Goal: Information Seeking & Learning: Learn about a topic

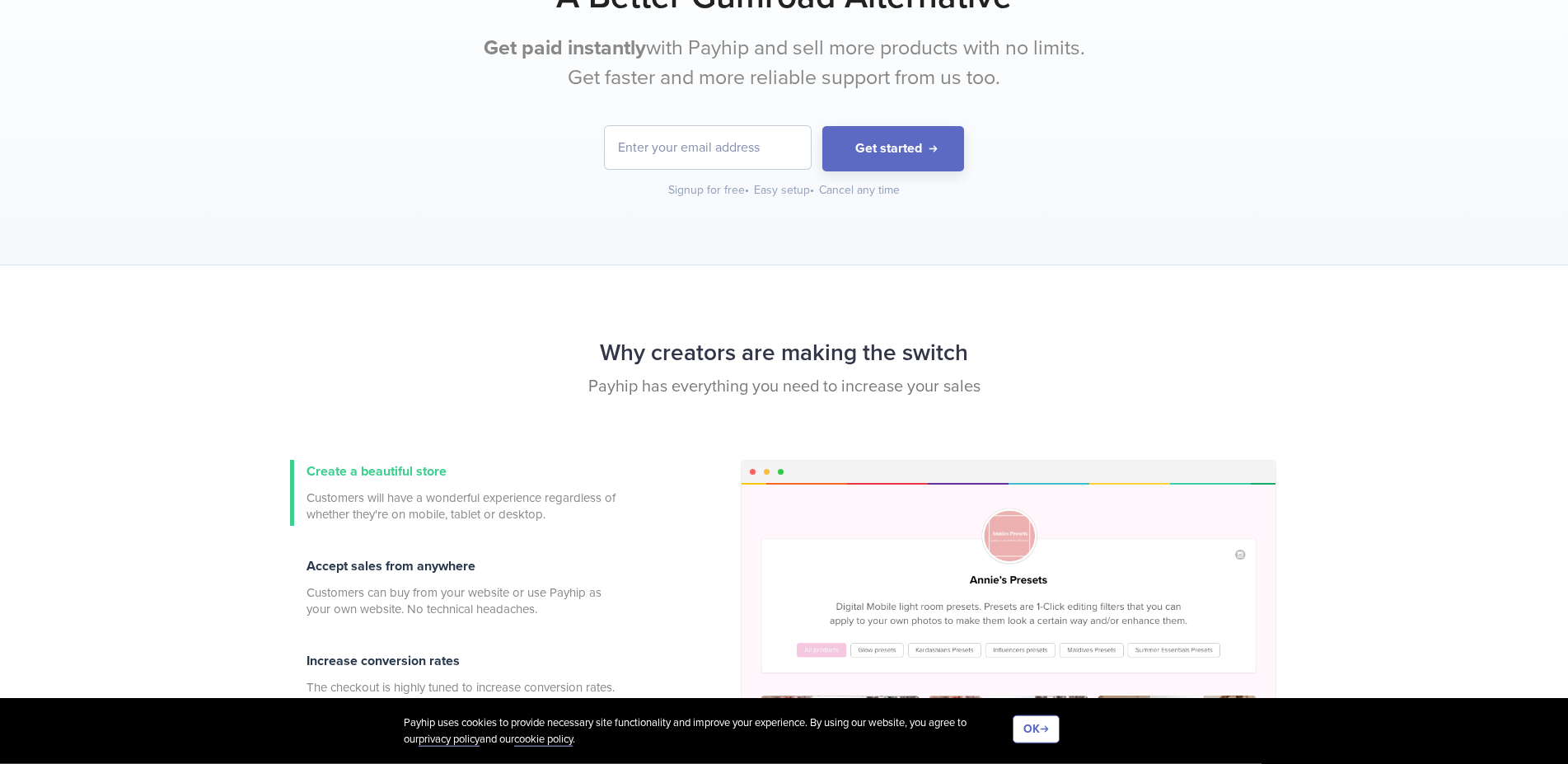
scroll to position [84, 0]
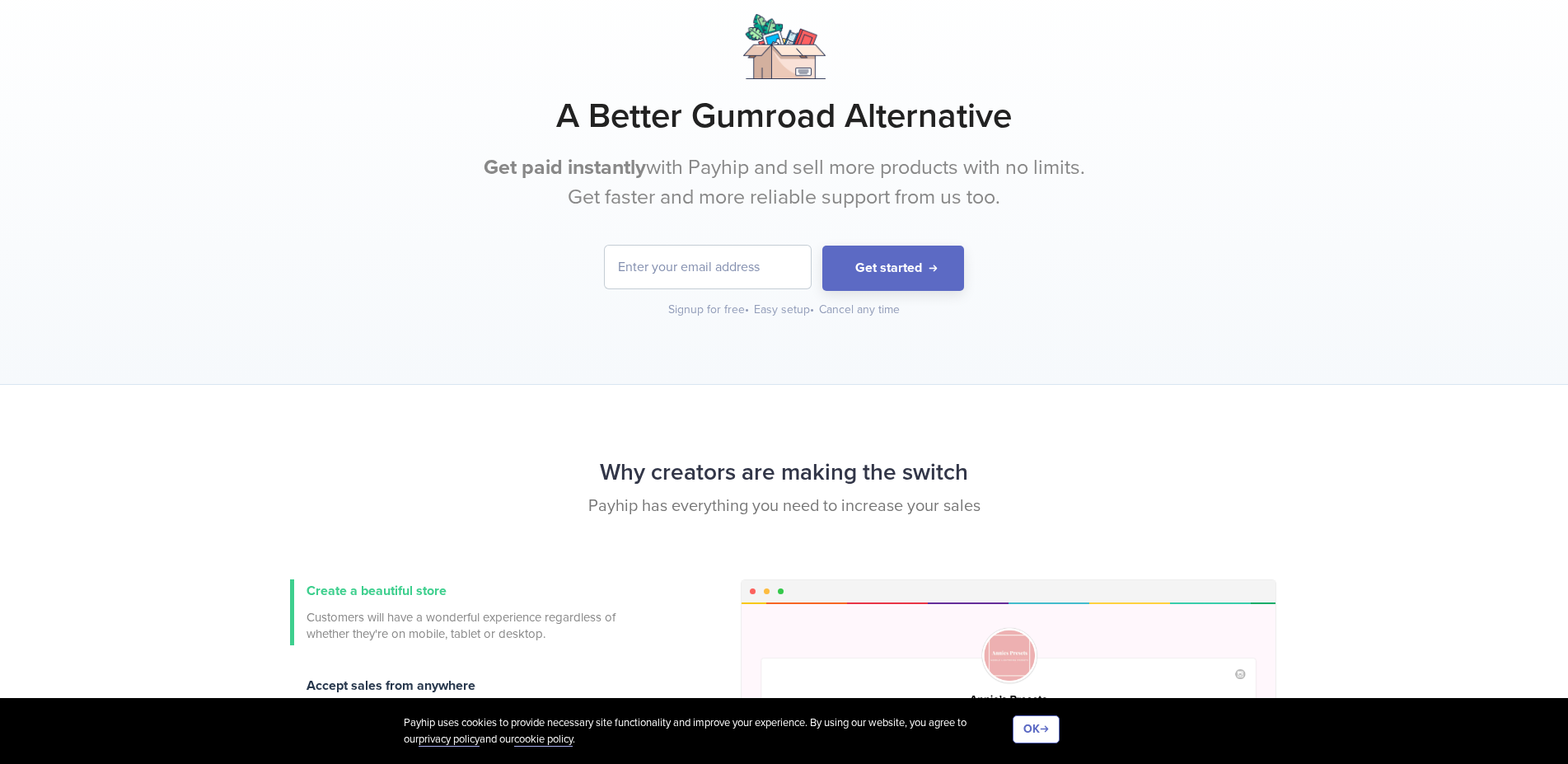
click at [443, 106] on h1 "A Better Gumroad Alternative" at bounding box center [784, 116] width 989 height 41
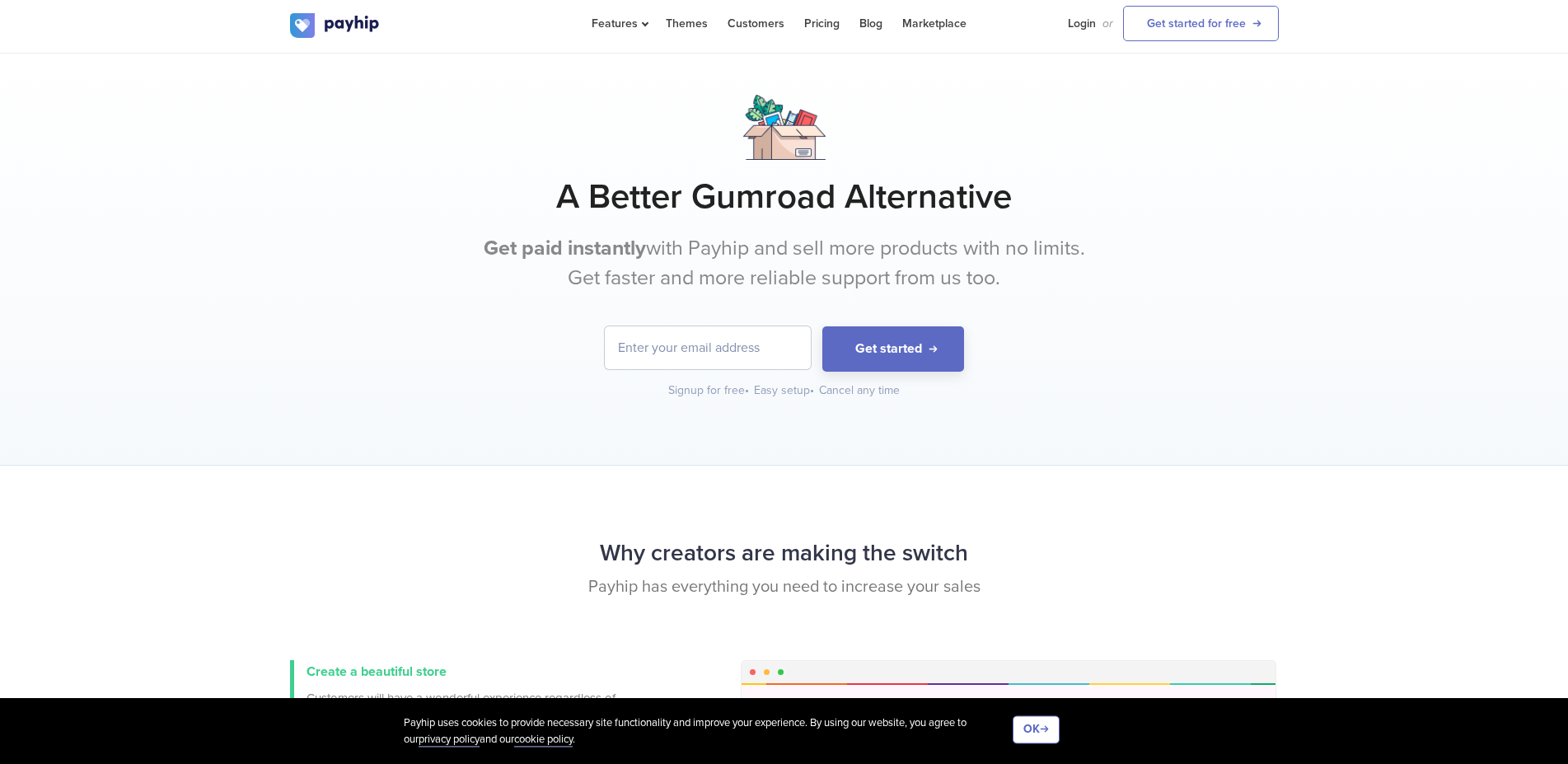
scroll to position [0, 0]
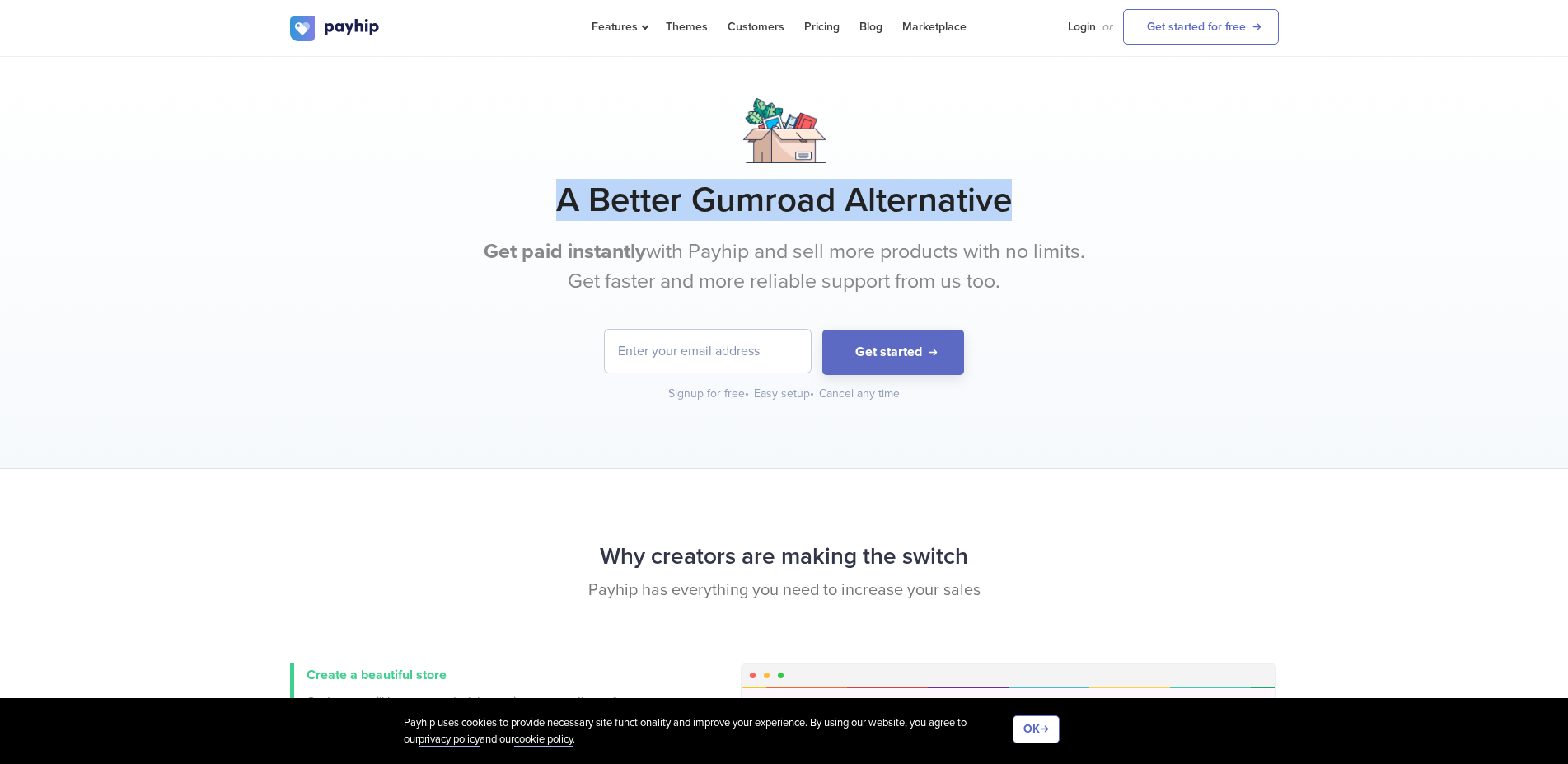
drag, startPoint x: 556, startPoint y: 197, endPoint x: 1022, endPoint y: 201, distance: 466.0
click at [1033, 202] on h1 "A Better Gumroad Alternative" at bounding box center [784, 200] width 989 height 41
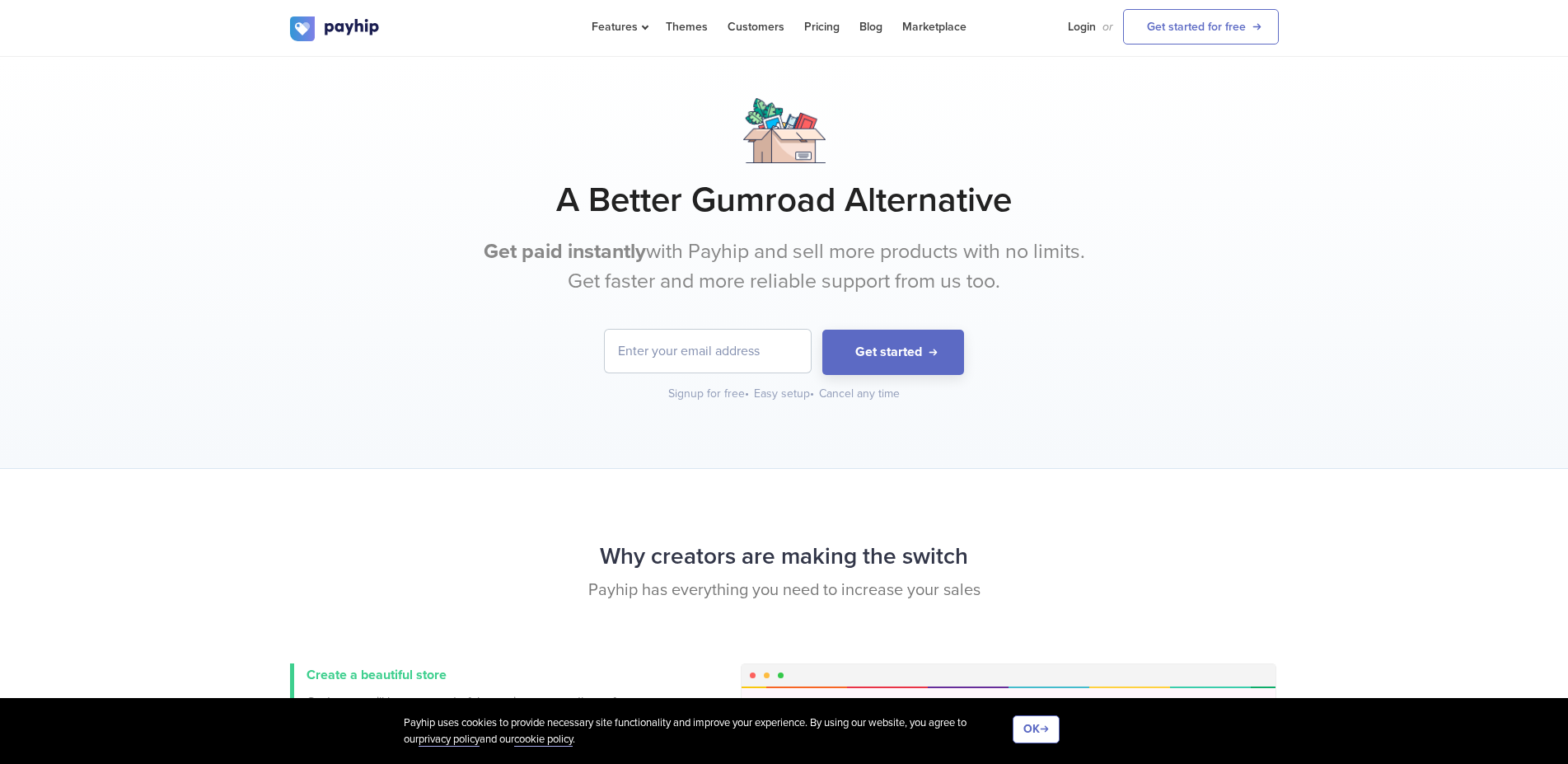
click at [1014, 201] on h1 "A Better Gumroad Alternative" at bounding box center [784, 200] width 989 height 41
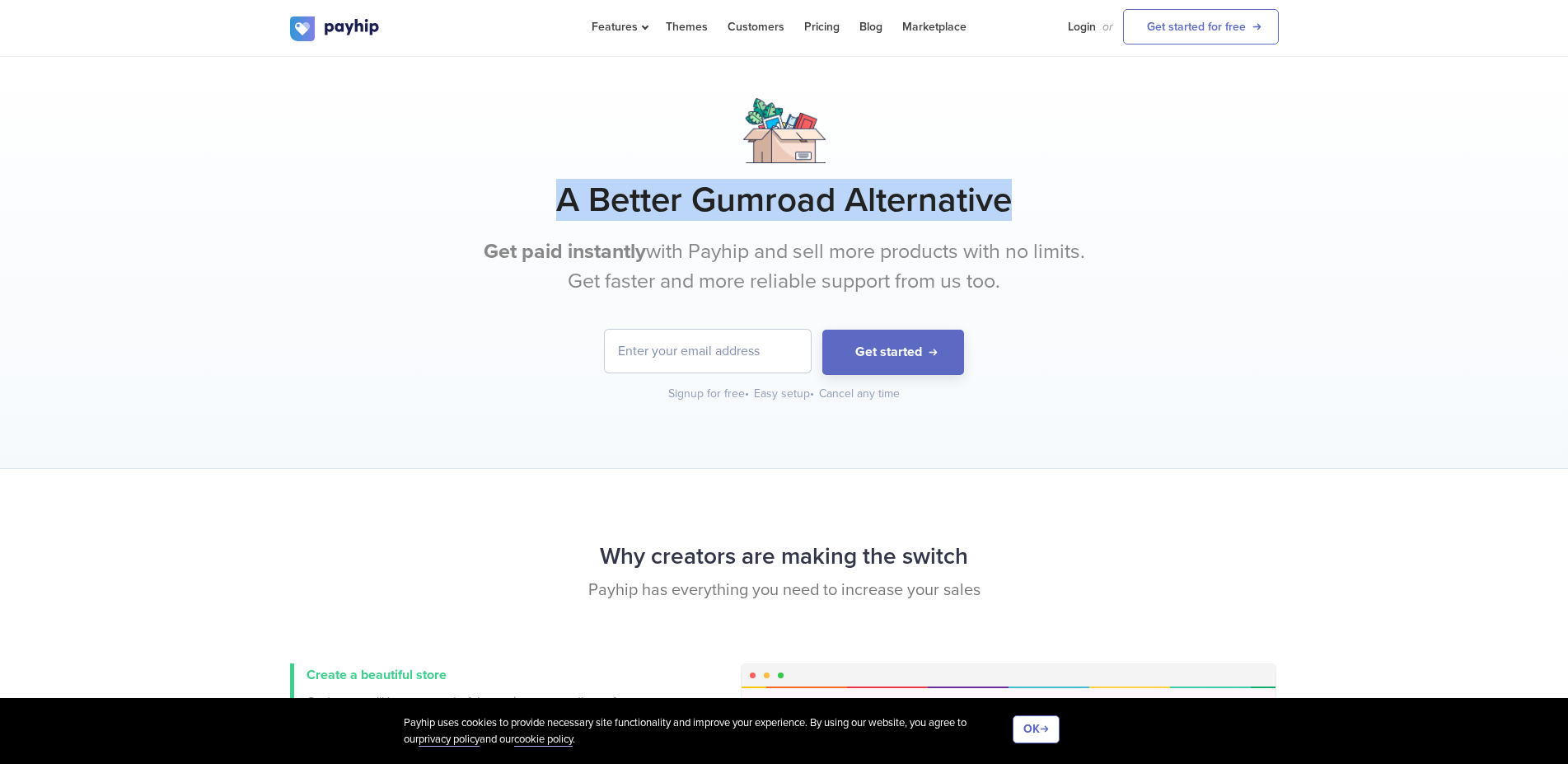
drag, startPoint x: 1014, startPoint y: 201, endPoint x: 566, endPoint y: 186, distance: 448.3
click at [566, 186] on h1 "A Better Gumroad Alternative" at bounding box center [784, 200] width 989 height 41
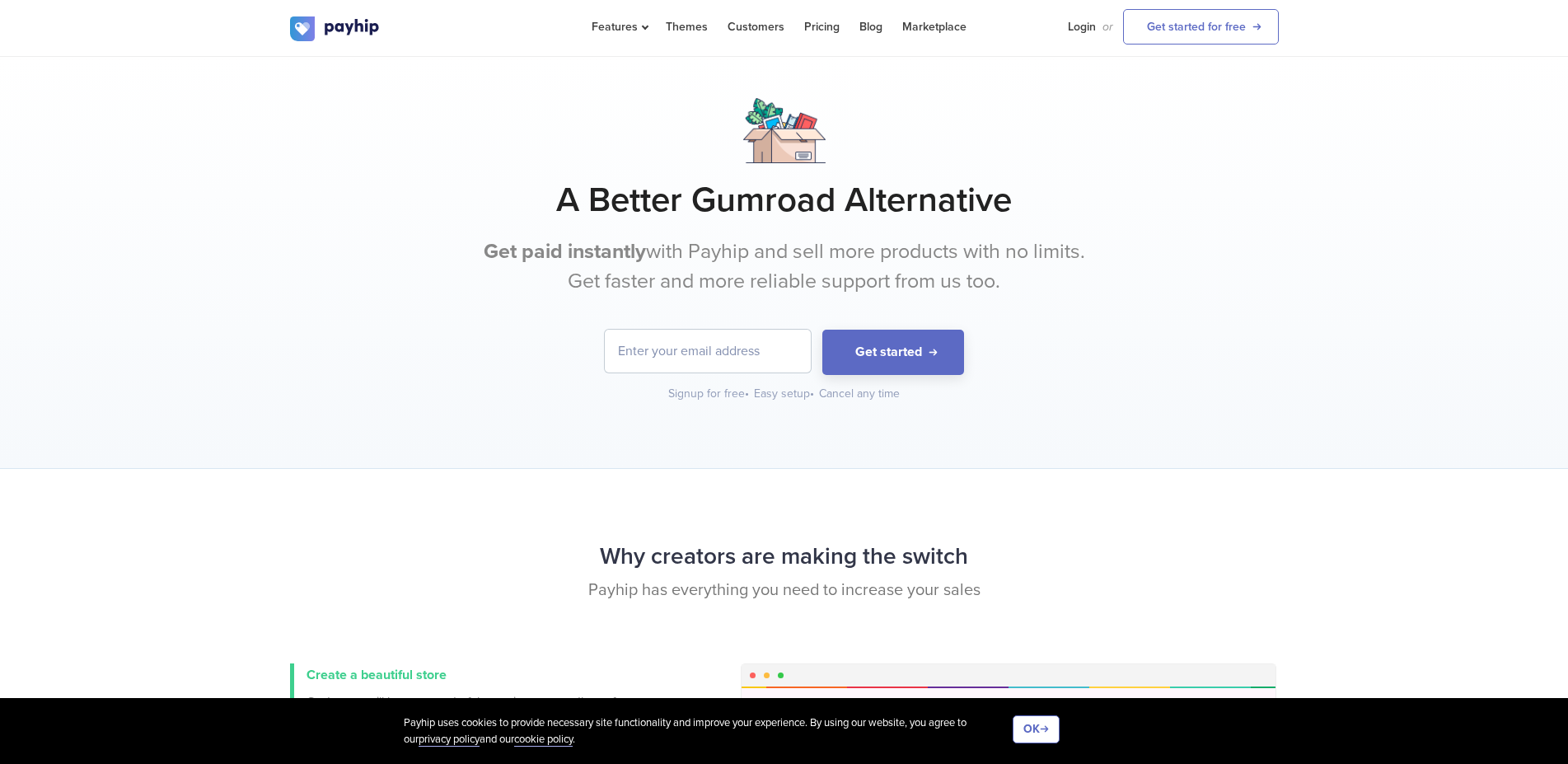
click at [566, 186] on h1 "A Better Gumroad Alternative" at bounding box center [784, 200] width 989 height 41
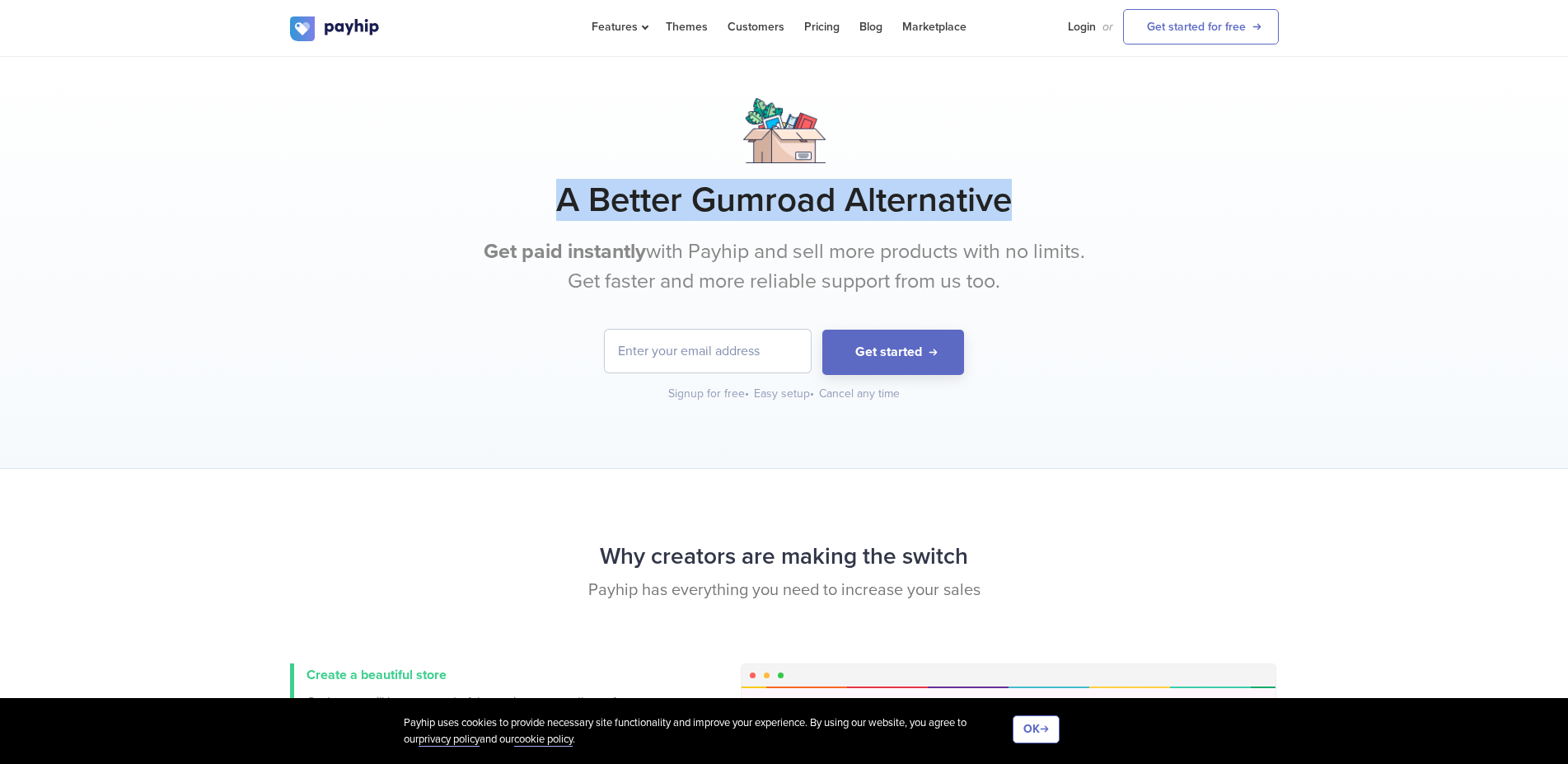
drag, startPoint x: 566, startPoint y: 186, endPoint x: 998, endPoint y: 211, distance: 432.7
click at [992, 213] on h1 "A Better Gumroad Alternative" at bounding box center [784, 200] width 989 height 41
click at [1012, 208] on h1 "A Better Gumroad Alternative" at bounding box center [784, 200] width 989 height 41
drag, startPoint x: 1012, startPoint y: 208, endPoint x: 551, endPoint y: 179, distance: 461.9
click at [551, 181] on h1 "A Better Gumroad Alternative" at bounding box center [784, 200] width 989 height 41
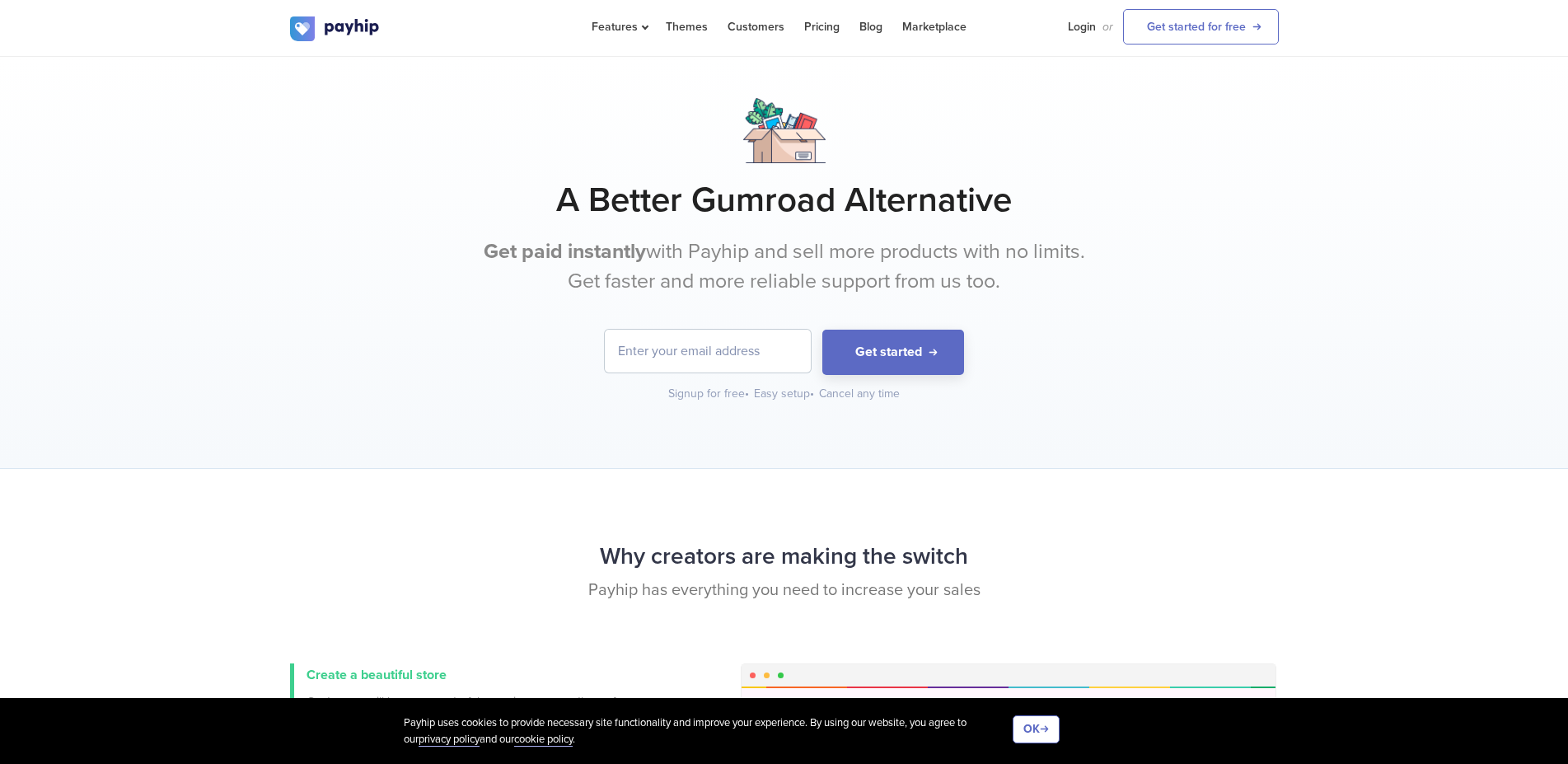
click at [551, 179] on div "A Better Gumroad Alternative Get paid instantly with Payhip and sell more produ…" at bounding box center [784, 250] width 989 height 304
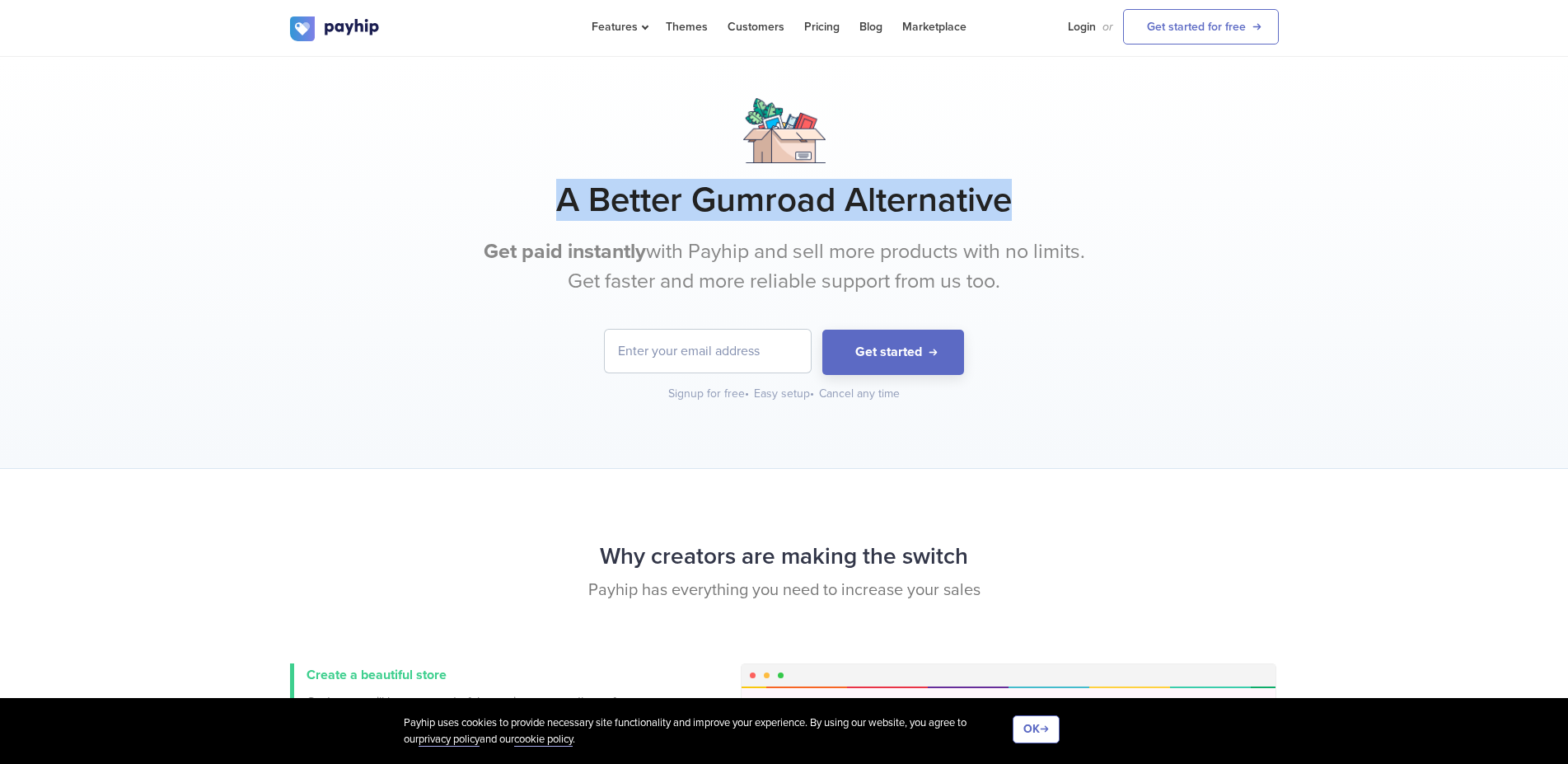
drag, startPoint x: 551, startPoint y: 179, endPoint x: 1010, endPoint y: 213, distance: 460.3
click at [1010, 213] on div "A Better Gumroad Alternative Get paid instantly with Payhip and sell more produ…" at bounding box center [784, 250] width 989 height 304
click at [1010, 212] on h1 "A Better Gumroad Alternative" at bounding box center [784, 200] width 989 height 41
drag, startPoint x: 1010, startPoint y: 212, endPoint x: 571, endPoint y: 190, distance: 439.6
click at [571, 190] on h1 "A Better Gumroad Alternative" at bounding box center [784, 200] width 989 height 41
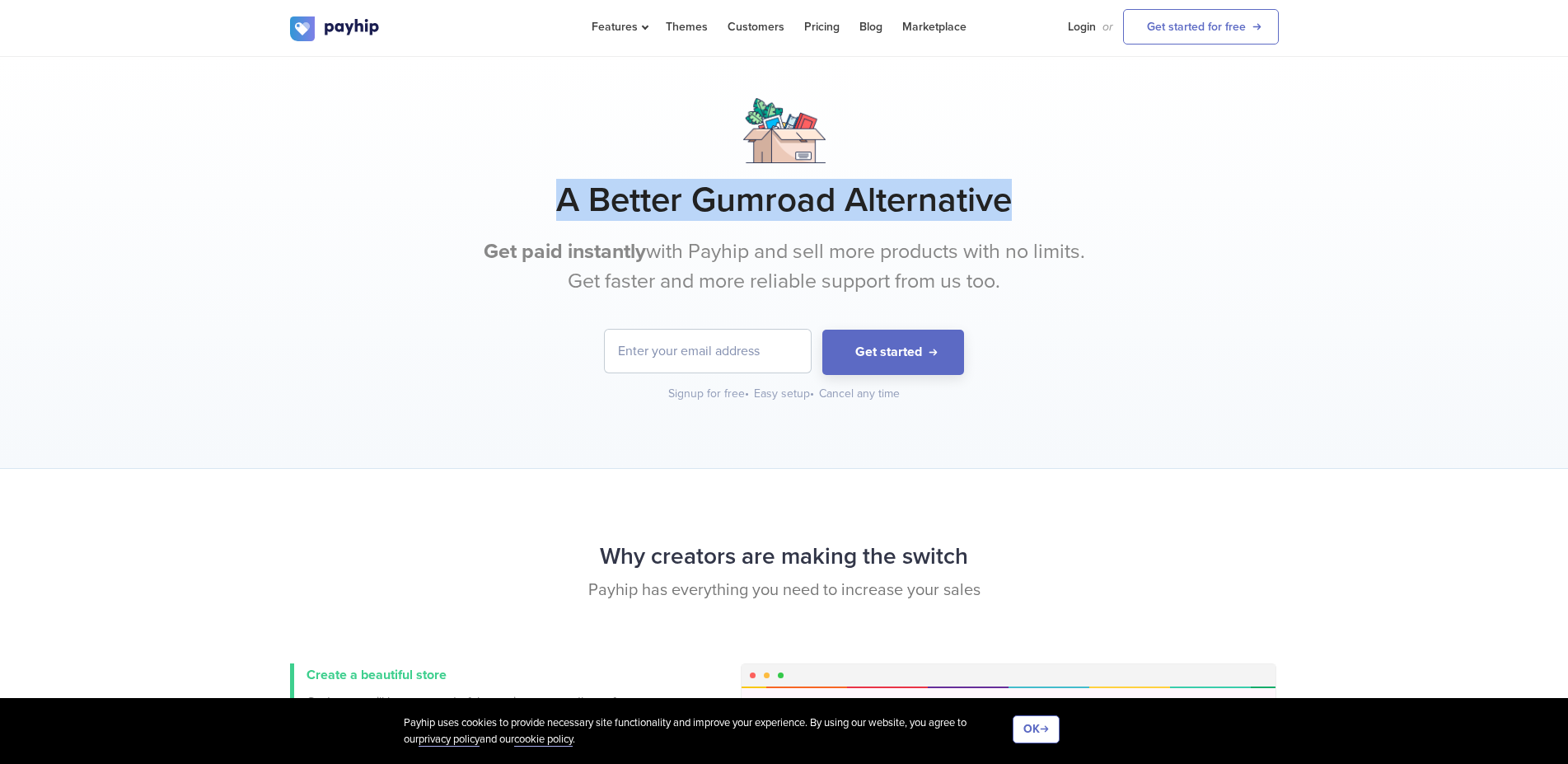
click at [571, 190] on h1 "A Better Gumroad Alternative" at bounding box center [784, 200] width 989 height 41
drag, startPoint x: 571, startPoint y: 190, endPoint x: 1019, endPoint y: 209, distance: 448.4
click at [1016, 219] on h1 "A Better Gumroad Alternative" at bounding box center [784, 200] width 989 height 41
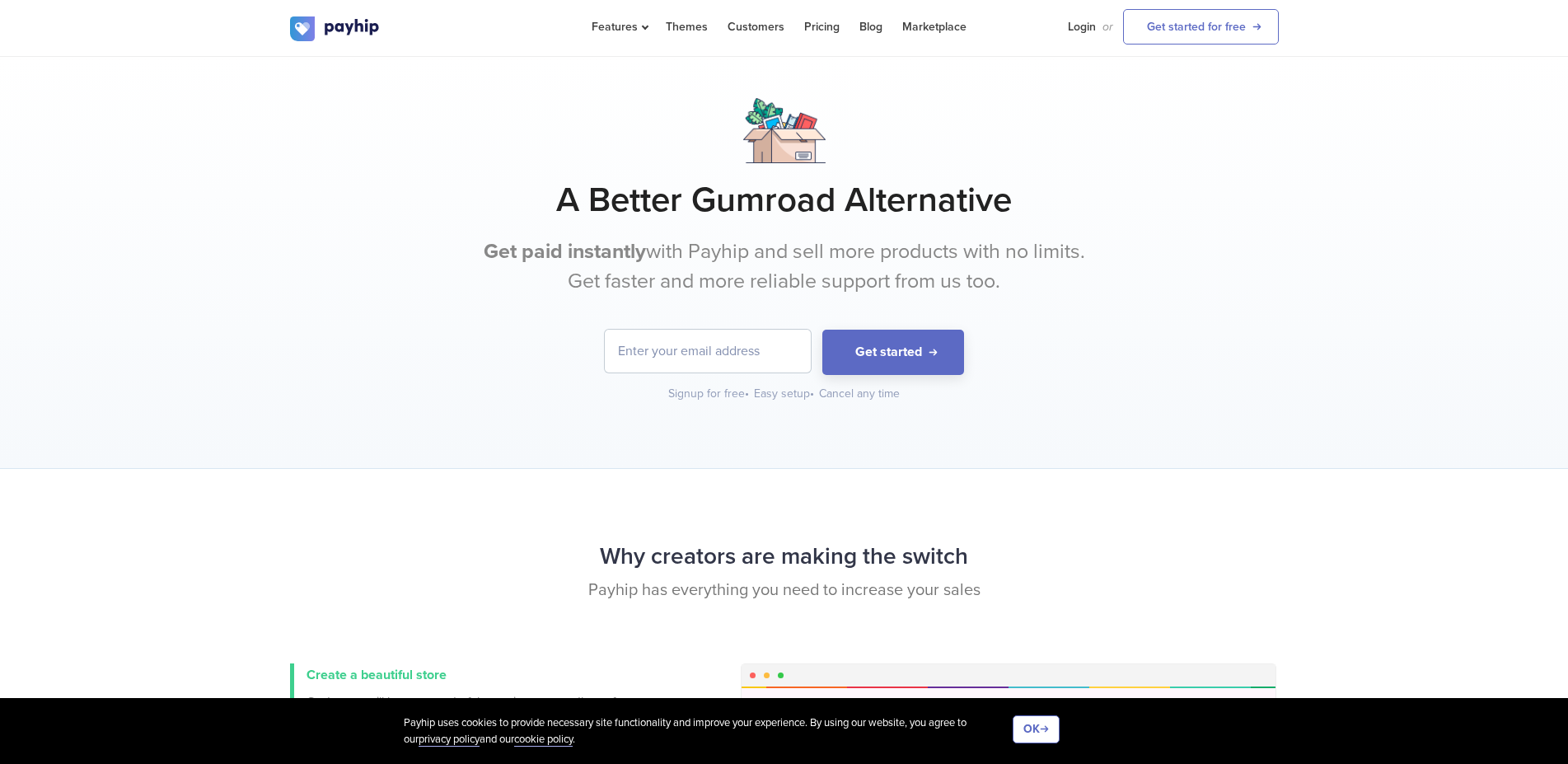
click at [1019, 209] on h1 "A Better Gumroad Alternative" at bounding box center [784, 200] width 989 height 41
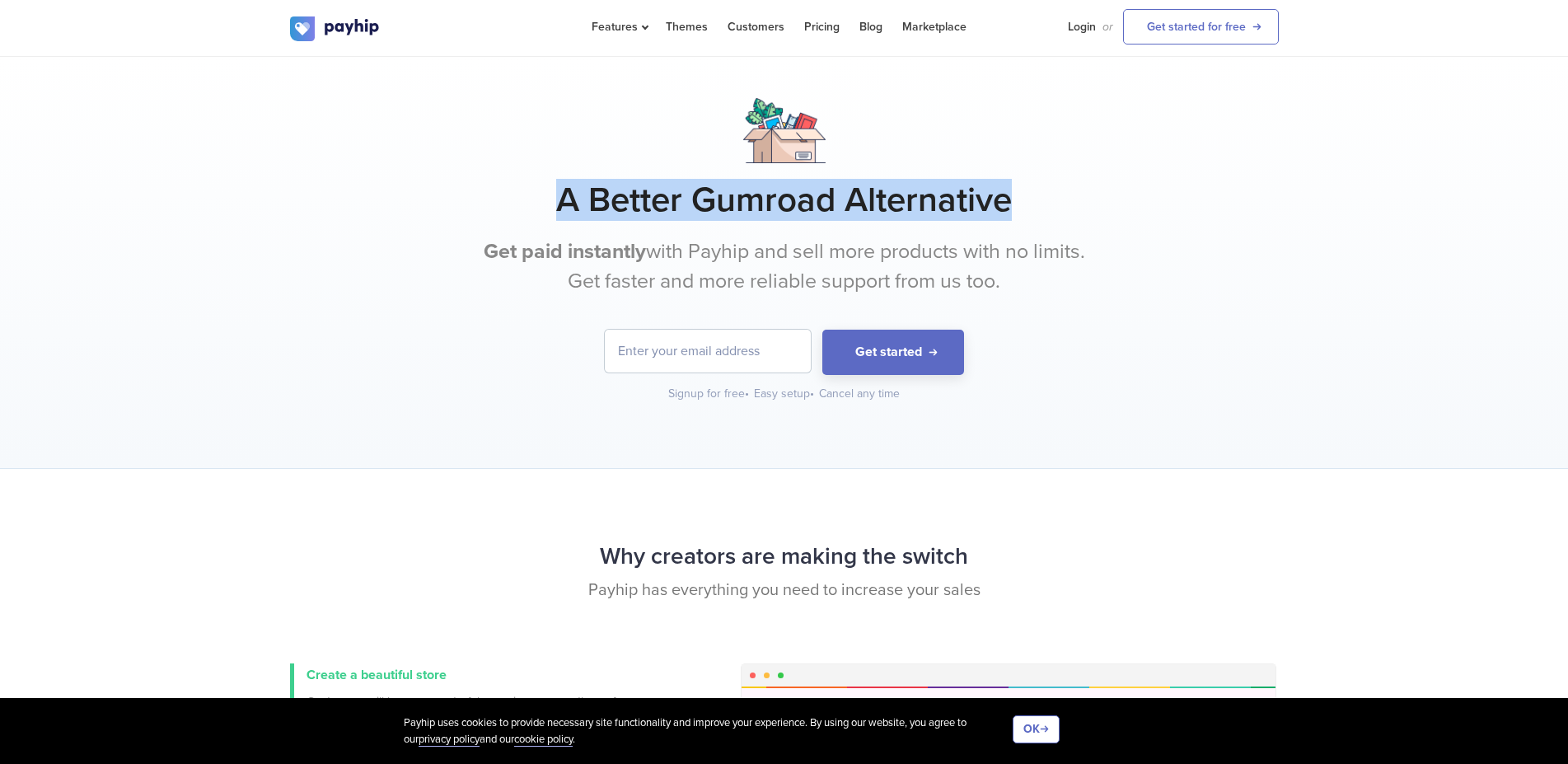
drag, startPoint x: 1019, startPoint y: 209, endPoint x: 559, endPoint y: 212, distance: 460.0
click at [559, 212] on h1 "A Better Gumroad Alternative" at bounding box center [784, 200] width 989 height 41
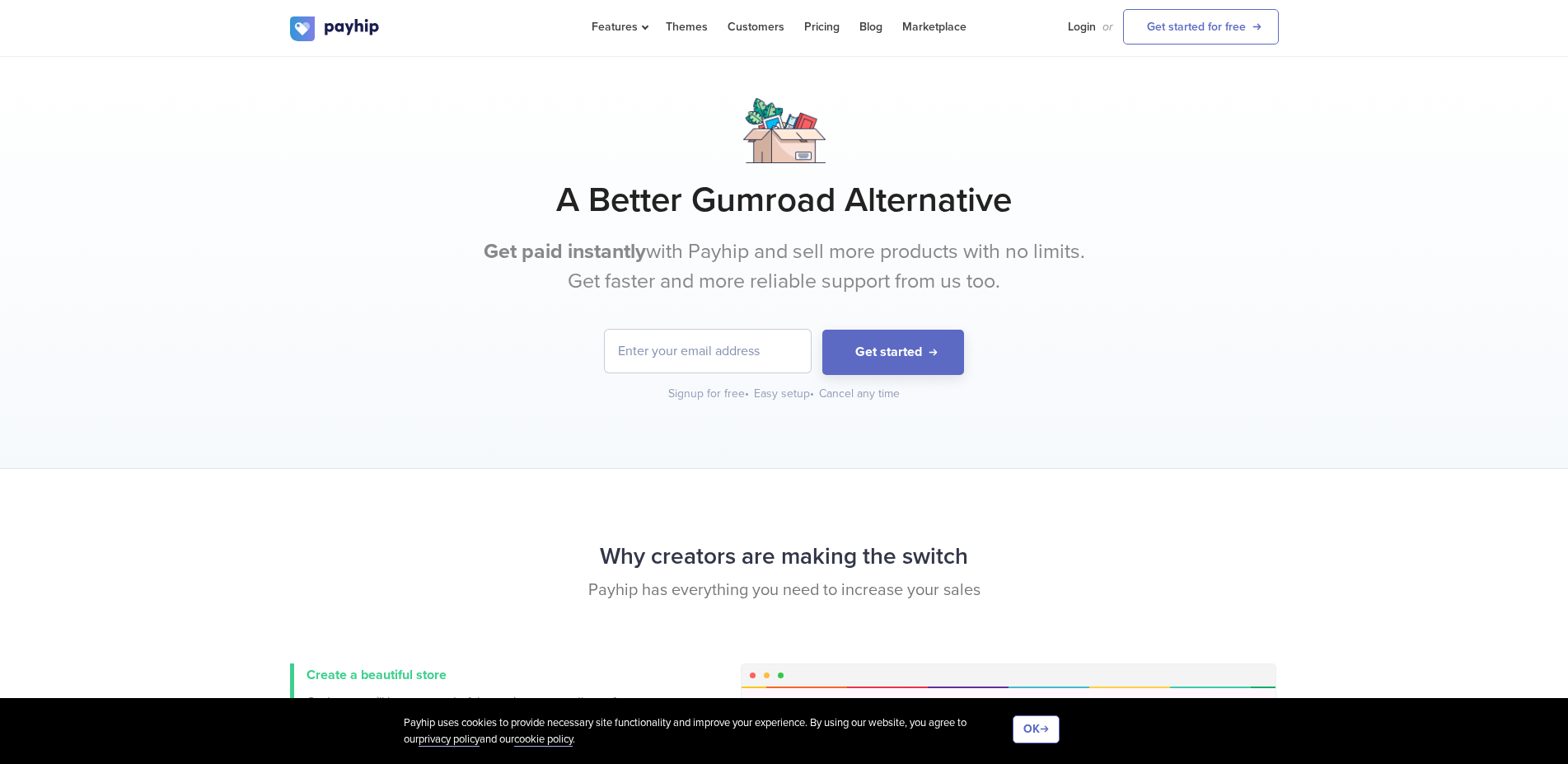
click at [559, 208] on h1 "A Better Gumroad Alternative" at bounding box center [784, 200] width 989 height 41
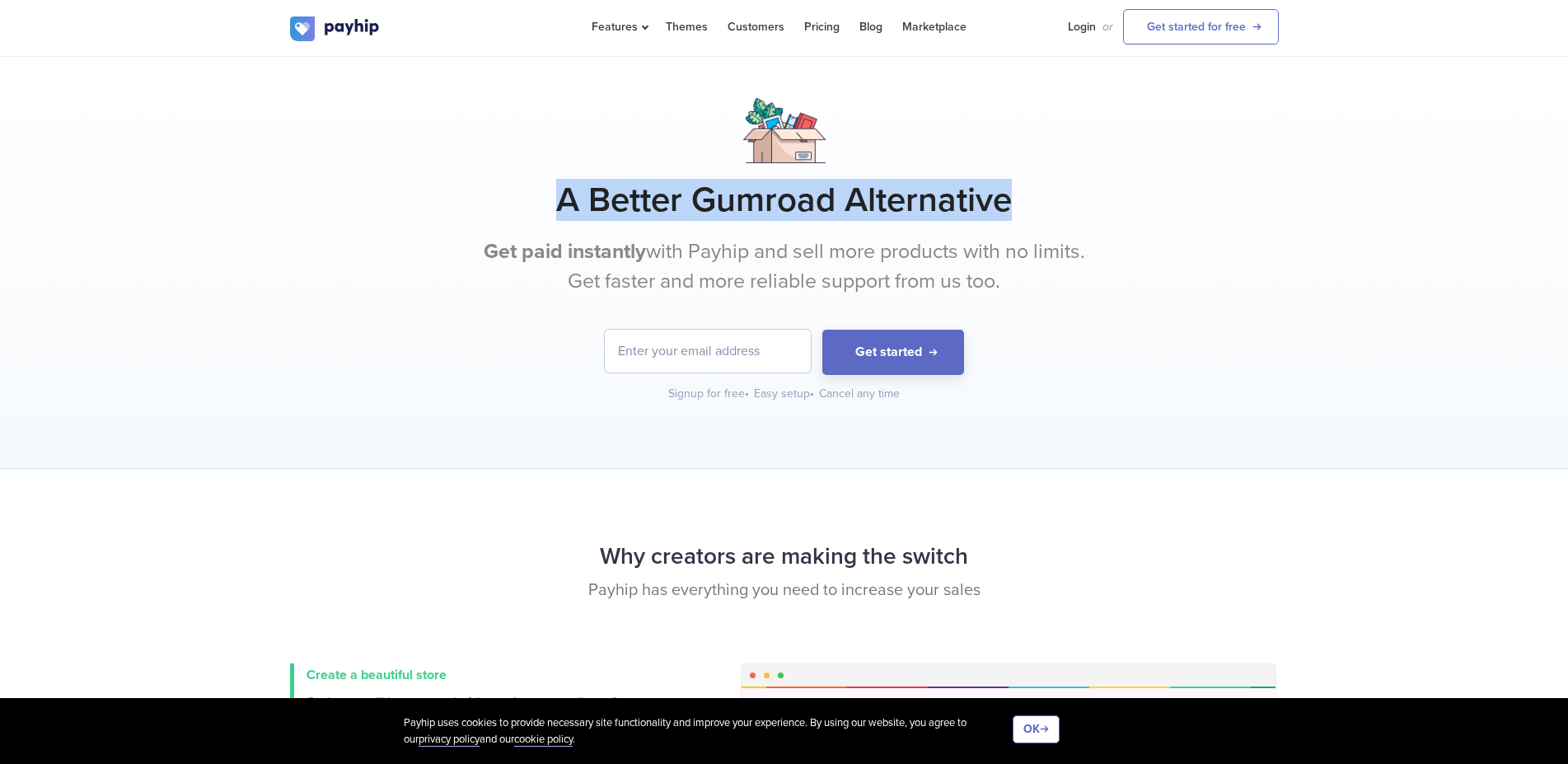
drag, startPoint x: 559, startPoint y: 206, endPoint x: 1014, endPoint y: 218, distance: 455.2
click at [1016, 220] on h1 "A Better Gumroad Alternative" at bounding box center [784, 200] width 989 height 41
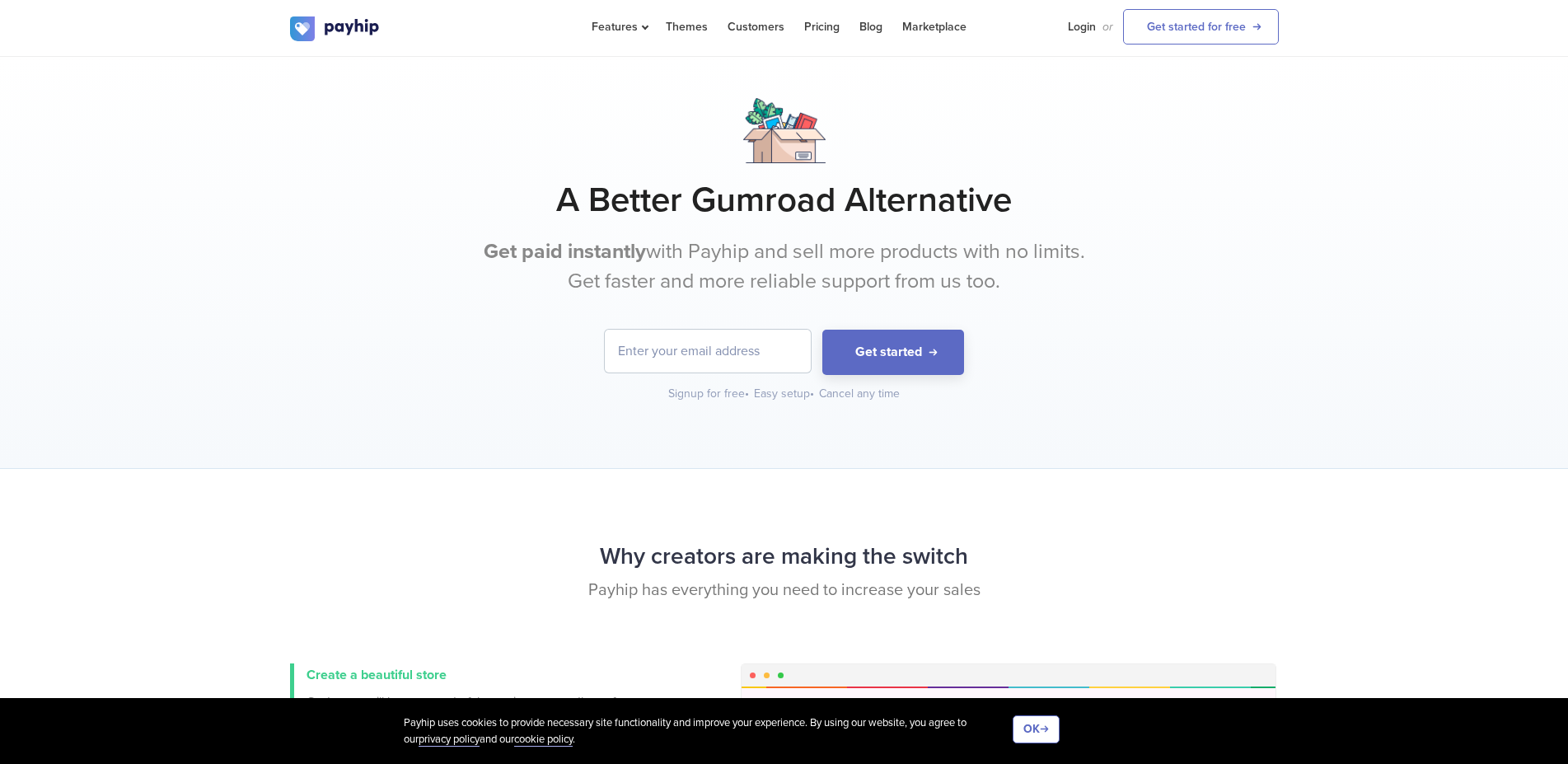
click at [1015, 212] on h1 "A Better Gumroad Alternative" at bounding box center [784, 200] width 989 height 41
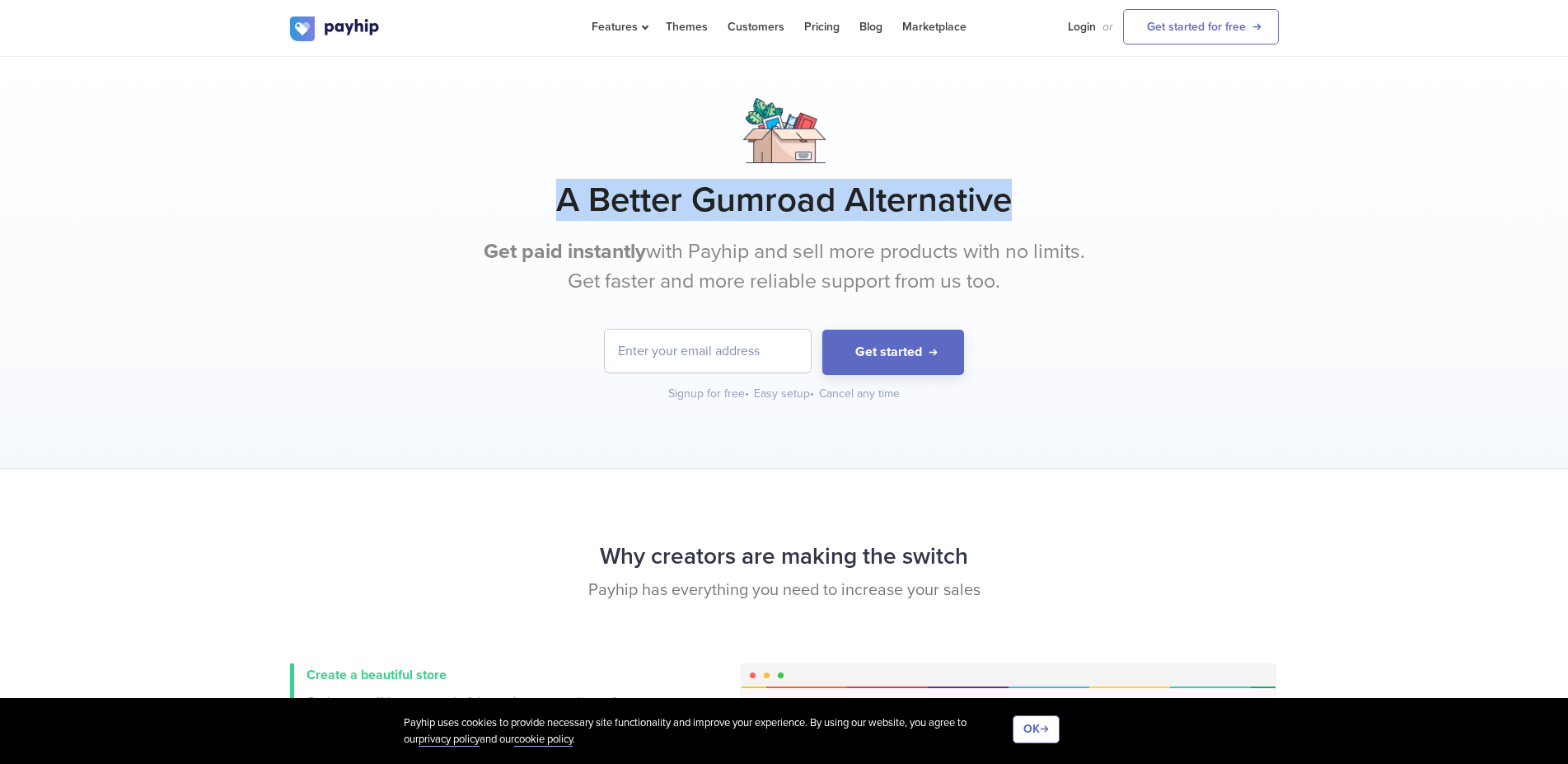
drag, startPoint x: 1015, startPoint y: 212, endPoint x: 571, endPoint y: 200, distance: 444.2
click at [571, 200] on h1 "A Better Gumroad Alternative" at bounding box center [784, 200] width 989 height 41
drag, startPoint x: 571, startPoint y: 200, endPoint x: 1024, endPoint y: 202, distance: 453.0
click at [1072, 202] on h1 "A Better Gumroad Alternative" at bounding box center [784, 200] width 989 height 41
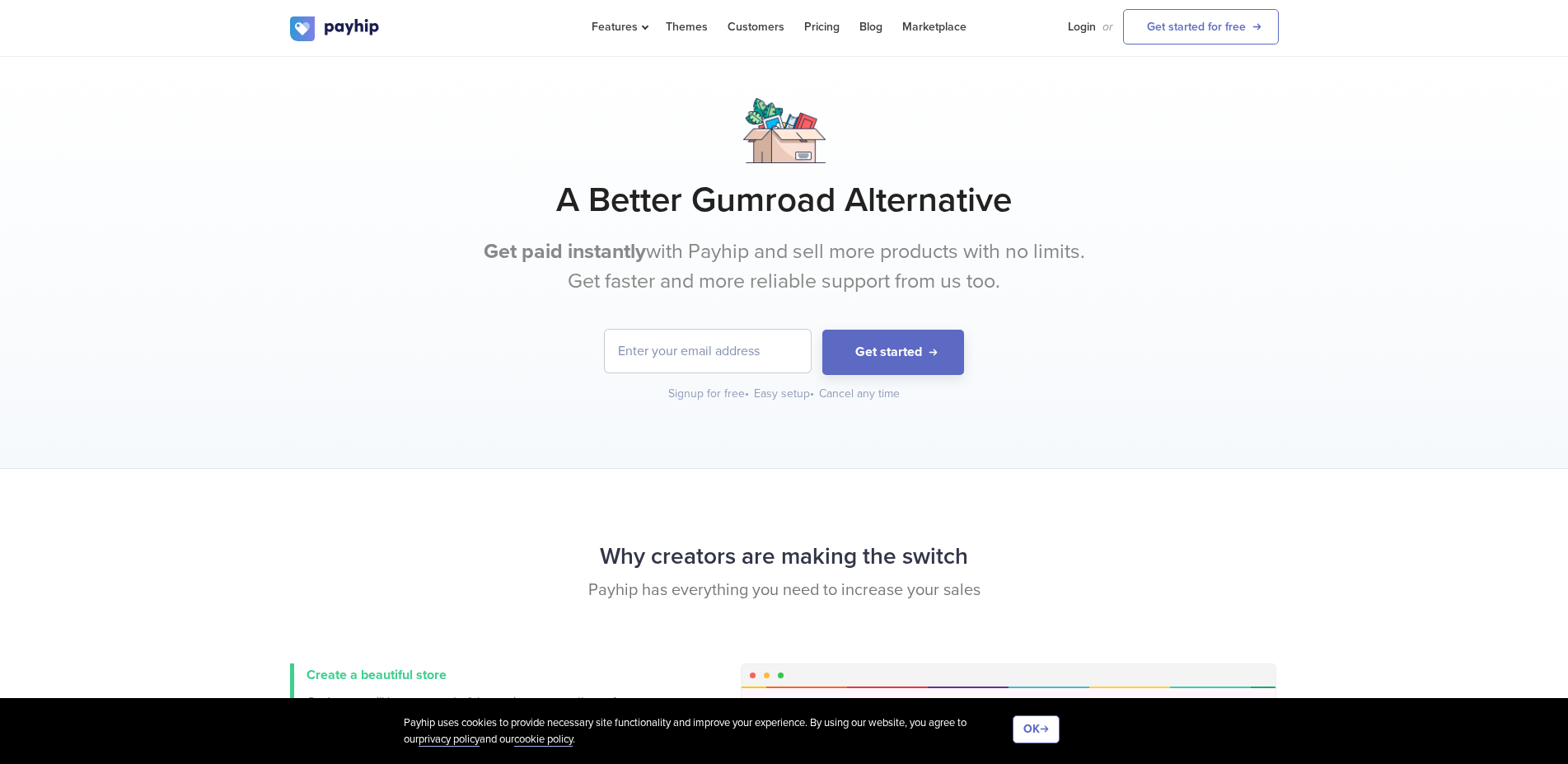
click at [1023, 202] on h1 "A Better Gumroad Alternative" at bounding box center [784, 200] width 989 height 41
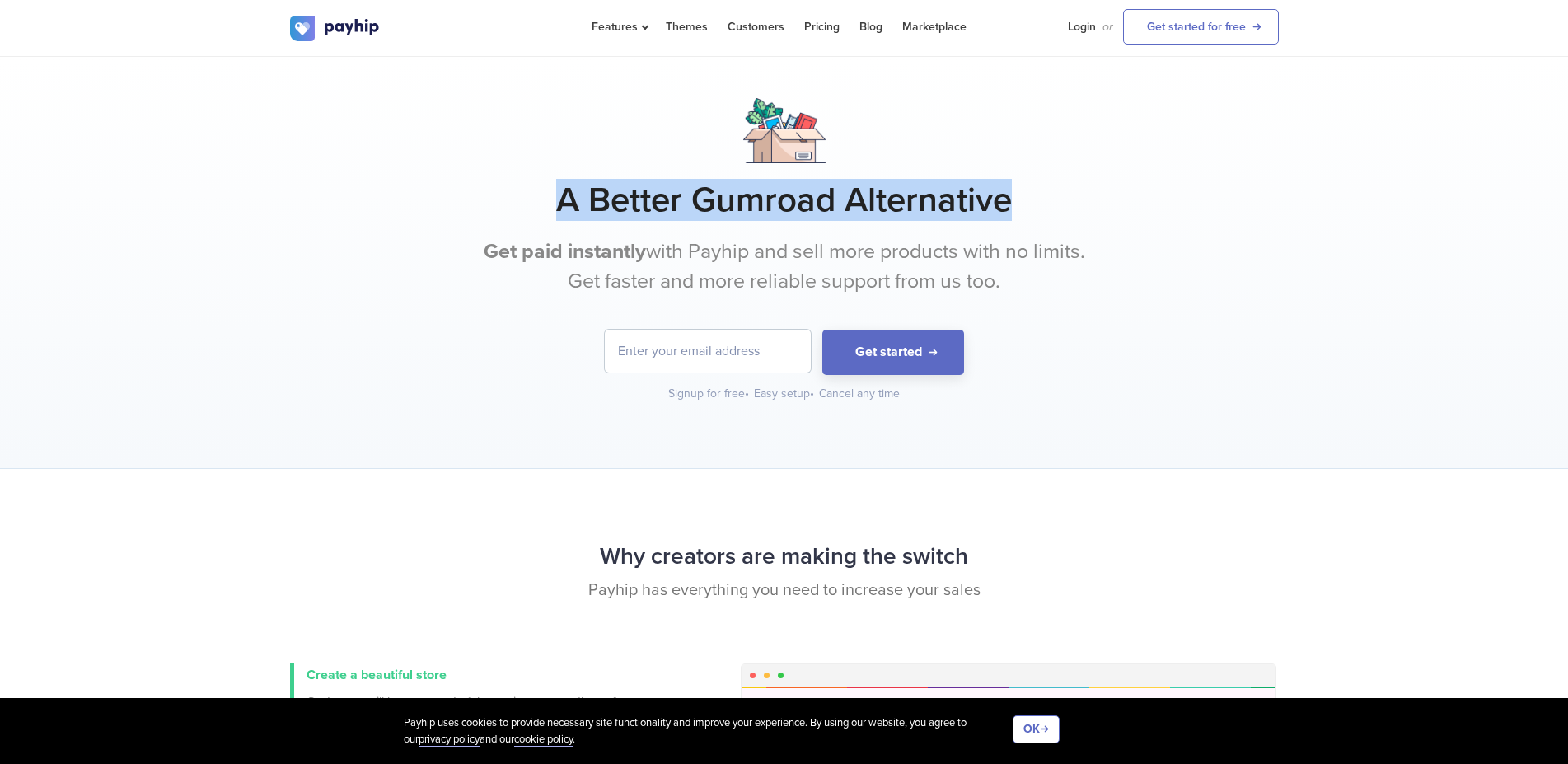
drag, startPoint x: 1023, startPoint y: 202, endPoint x: 570, endPoint y: 180, distance: 453.5
click at [570, 180] on h1 "A Better Gumroad Alternative" at bounding box center [784, 200] width 989 height 41
drag, startPoint x: 570, startPoint y: 180, endPoint x: 1065, endPoint y: 225, distance: 497.0
click at [1065, 225] on div "A Better Gumroad Alternative Get paid instantly with Payhip and sell more produ…" at bounding box center [784, 250] width 989 height 304
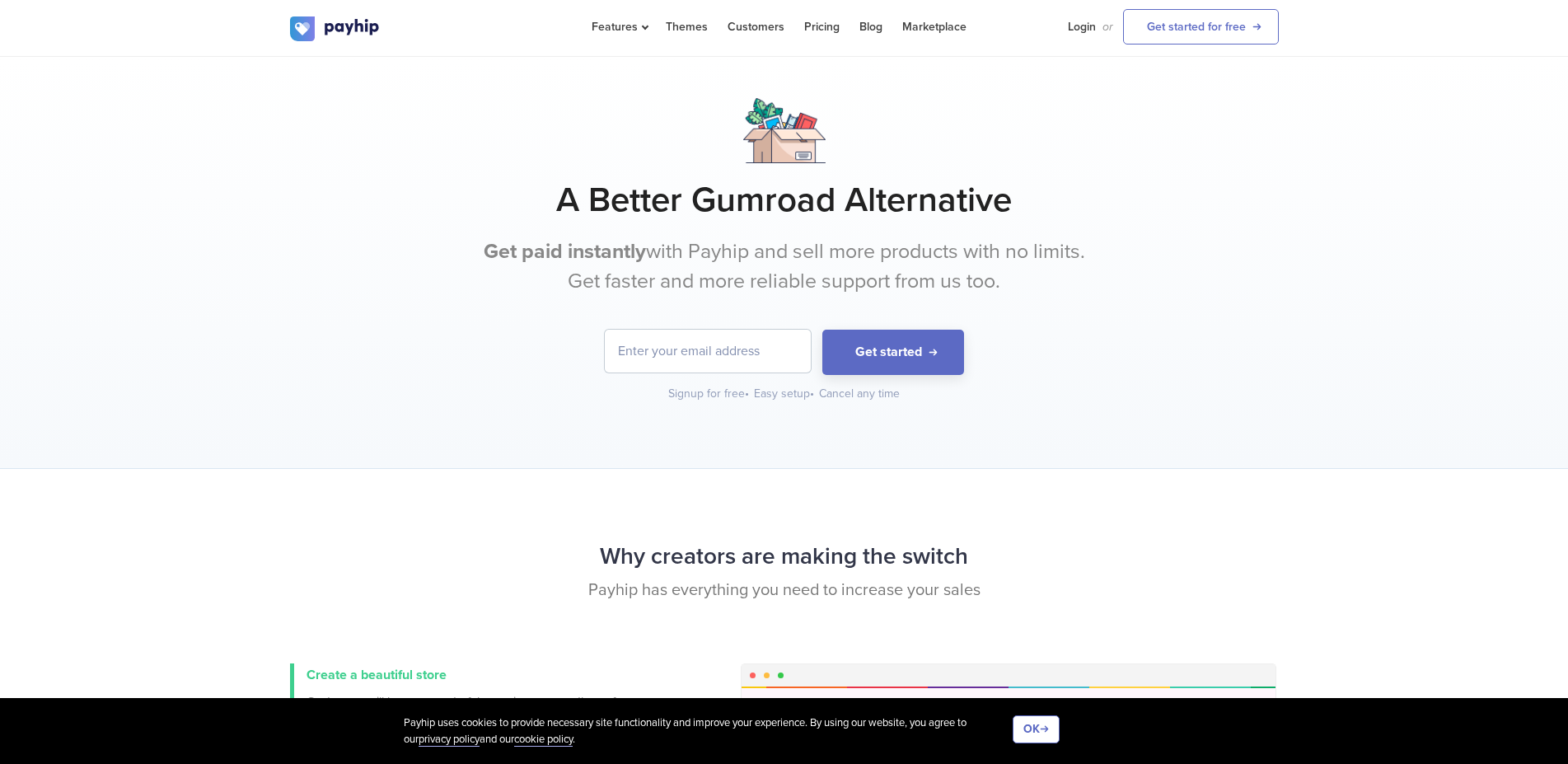
click at [1026, 214] on h1 "A Better Gumroad Alternative" at bounding box center [784, 200] width 989 height 41
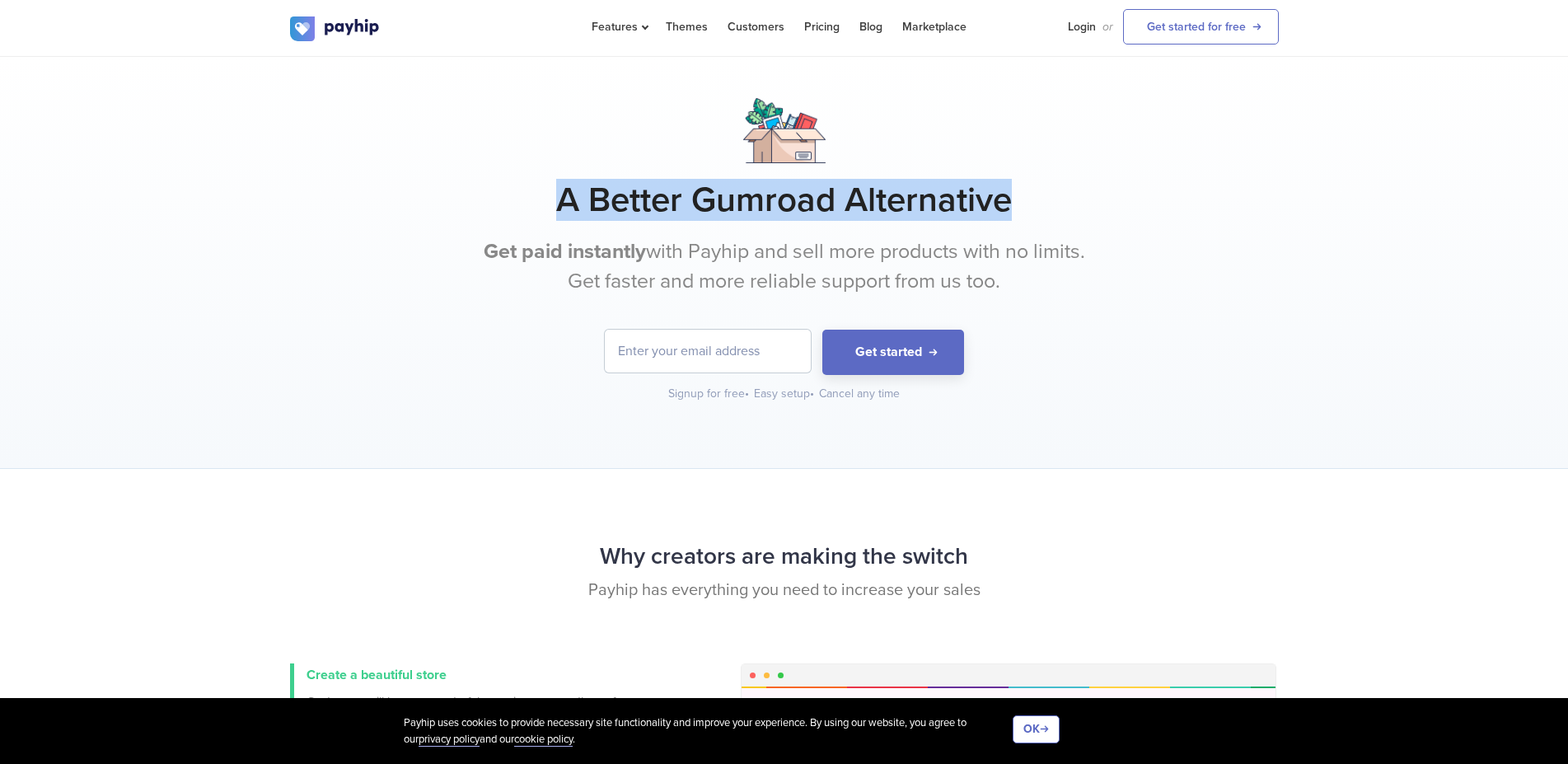
drag, startPoint x: 1026, startPoint y: 214, endPoint x: 564, endPoint y: 203, distance: 462.1
click at [564, 204] on h1 "A Better Gumroad Alternative" at bounding box center [784, 200] width 989 height 41
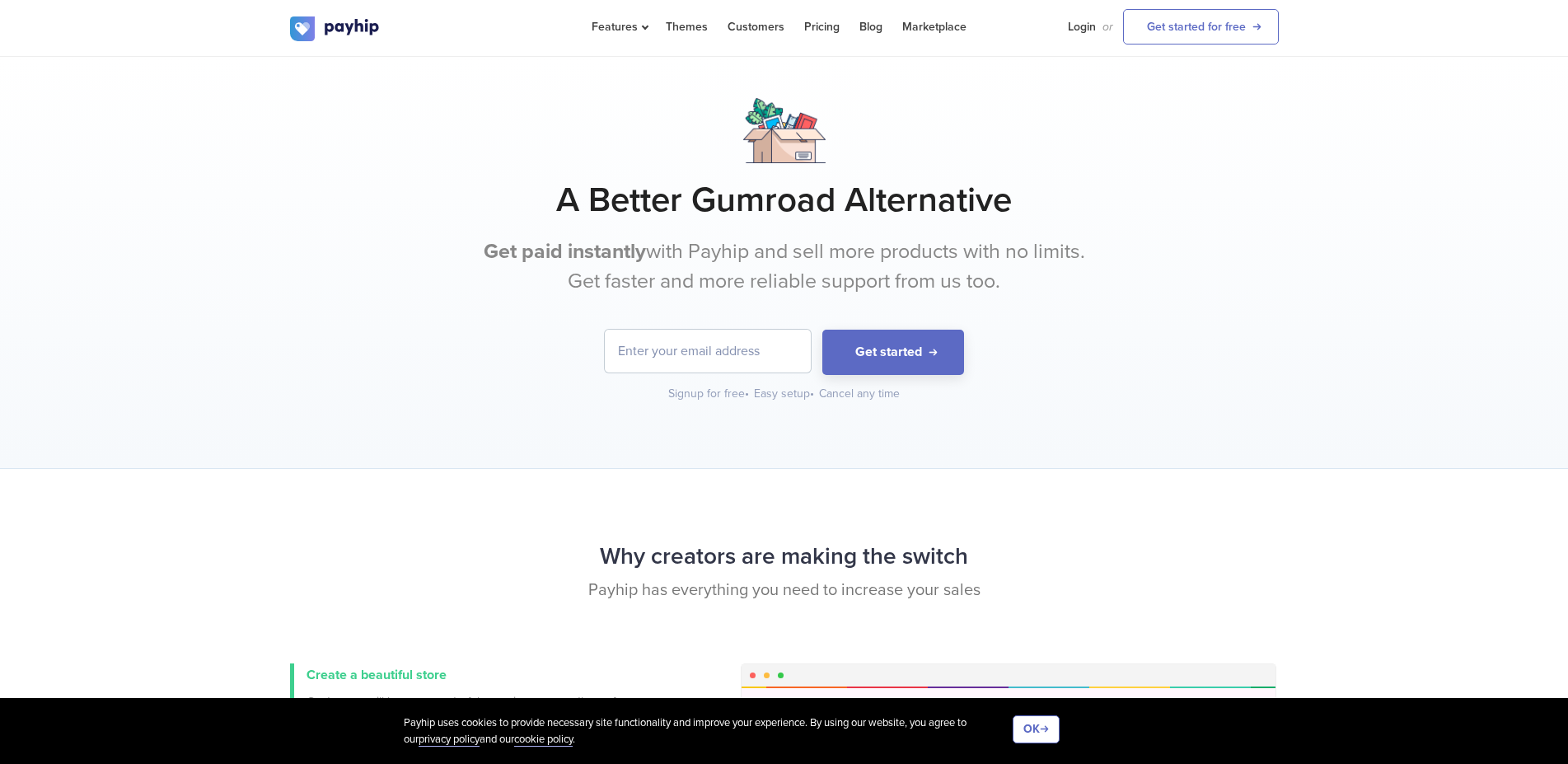
click at [564, 203] on h1 "A Better Gumroad Alternative" at bounding box center [784, 200] width 989 height 41
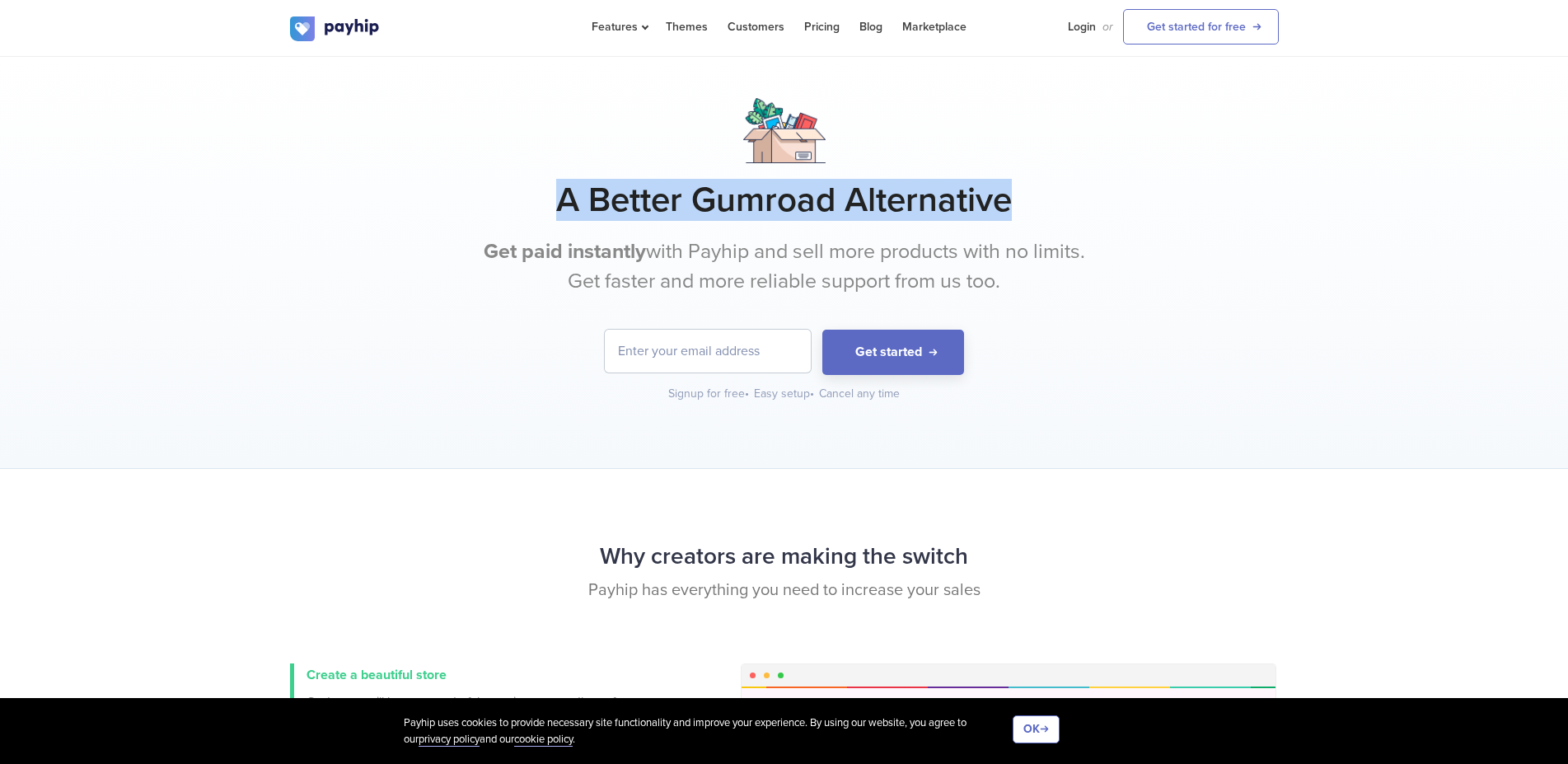
drag, startPoint x: 564, startPoint y: 203, endPoint x: 1139, endPoint y: 205, distance: 575.0
click at [1139, 205] on h1 "A Better Gumroad Alternative" at bounding box center [784, 200] width 989 height 41
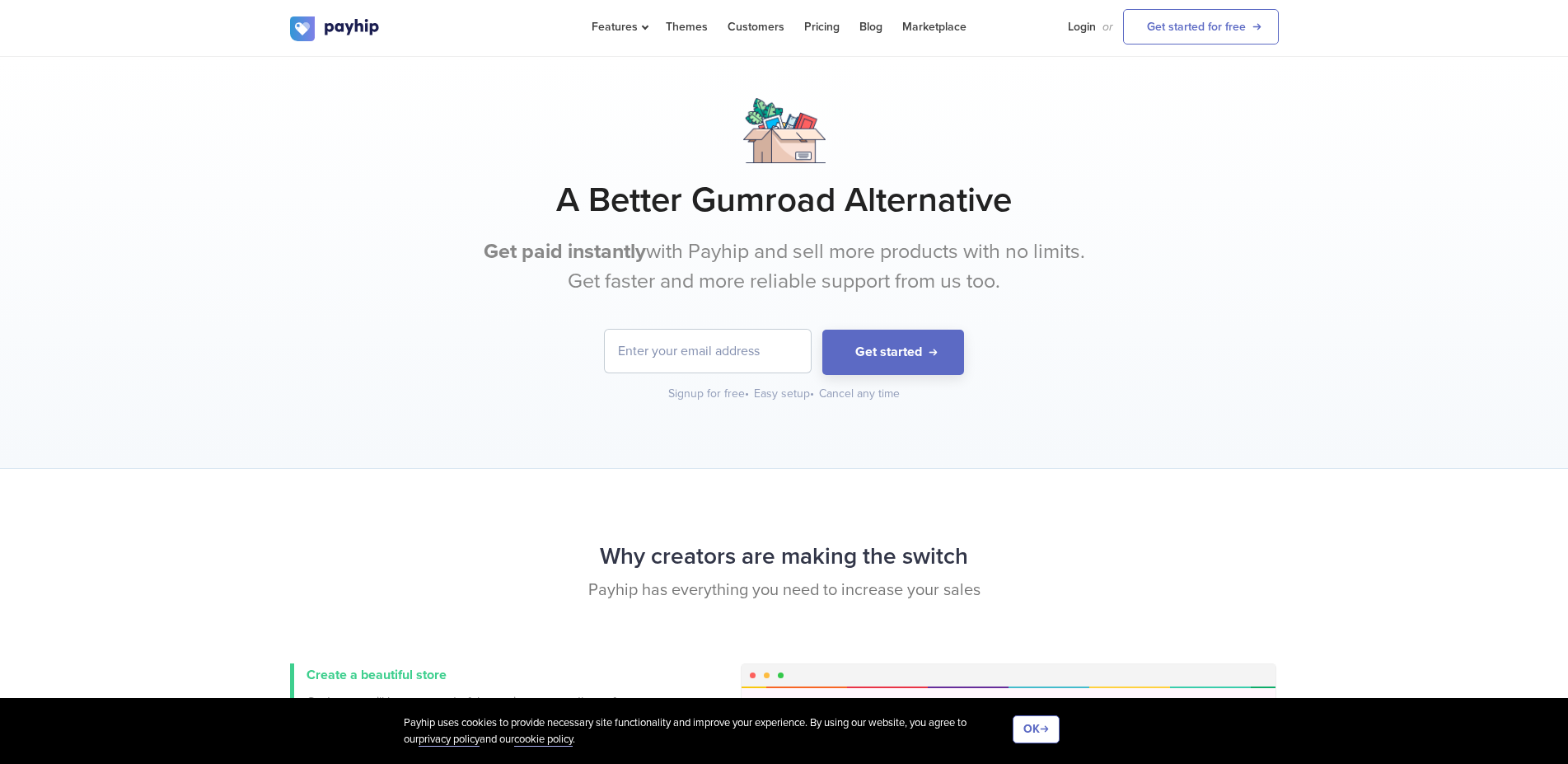
click at [1046, 205] on h1 "A Better Gumroad Alternative" at bounding box center [784, 200] width 989 height 41
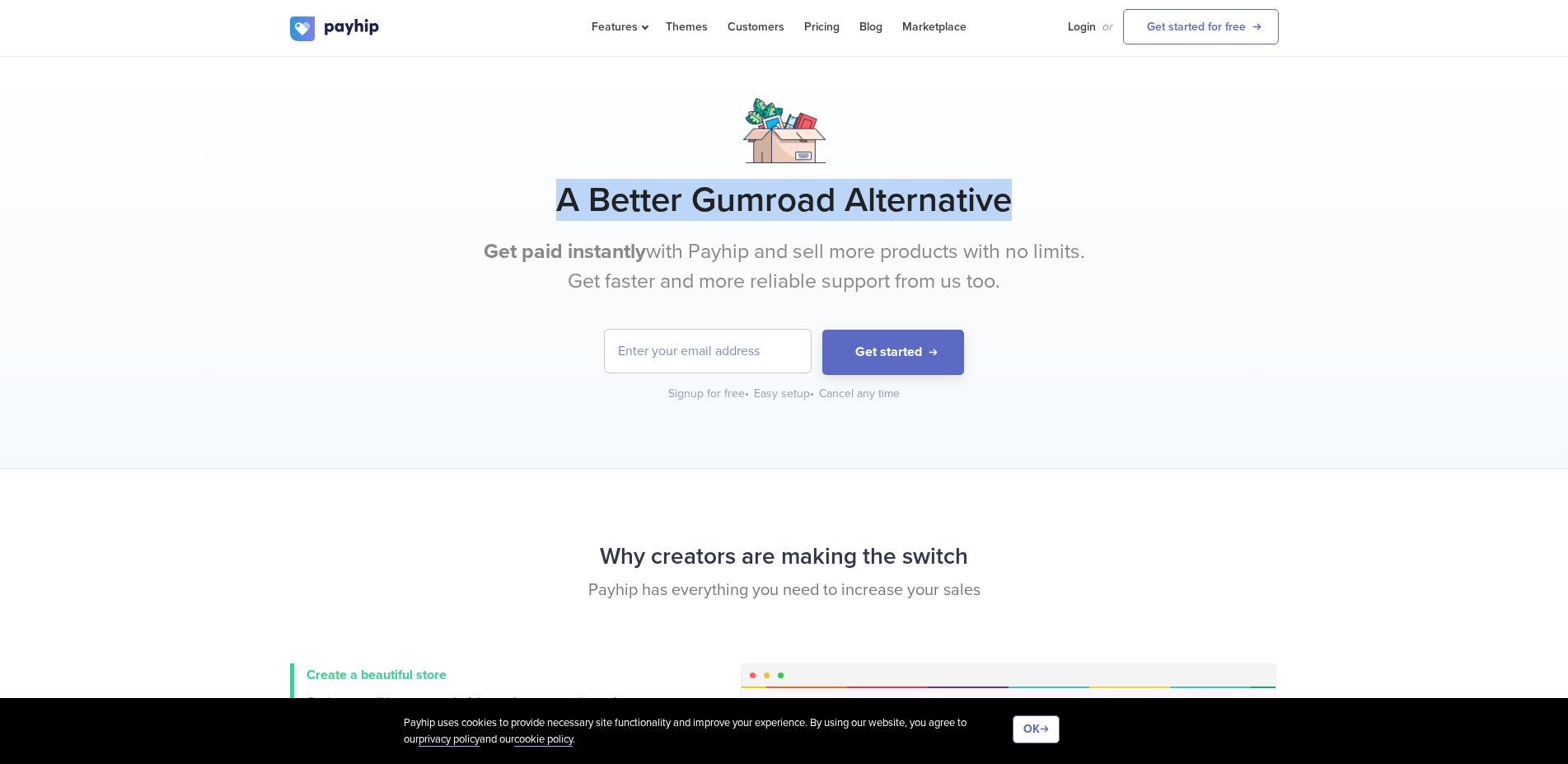
drag, startPoint x: 1046, startPoint y: 205, endPoint x: 565, endPoint y: 193, distance: 481.1
click at [565, 193] on h1 "A Better Gumroad Alternative" at bounding box center [784, 200] width 989 height 41
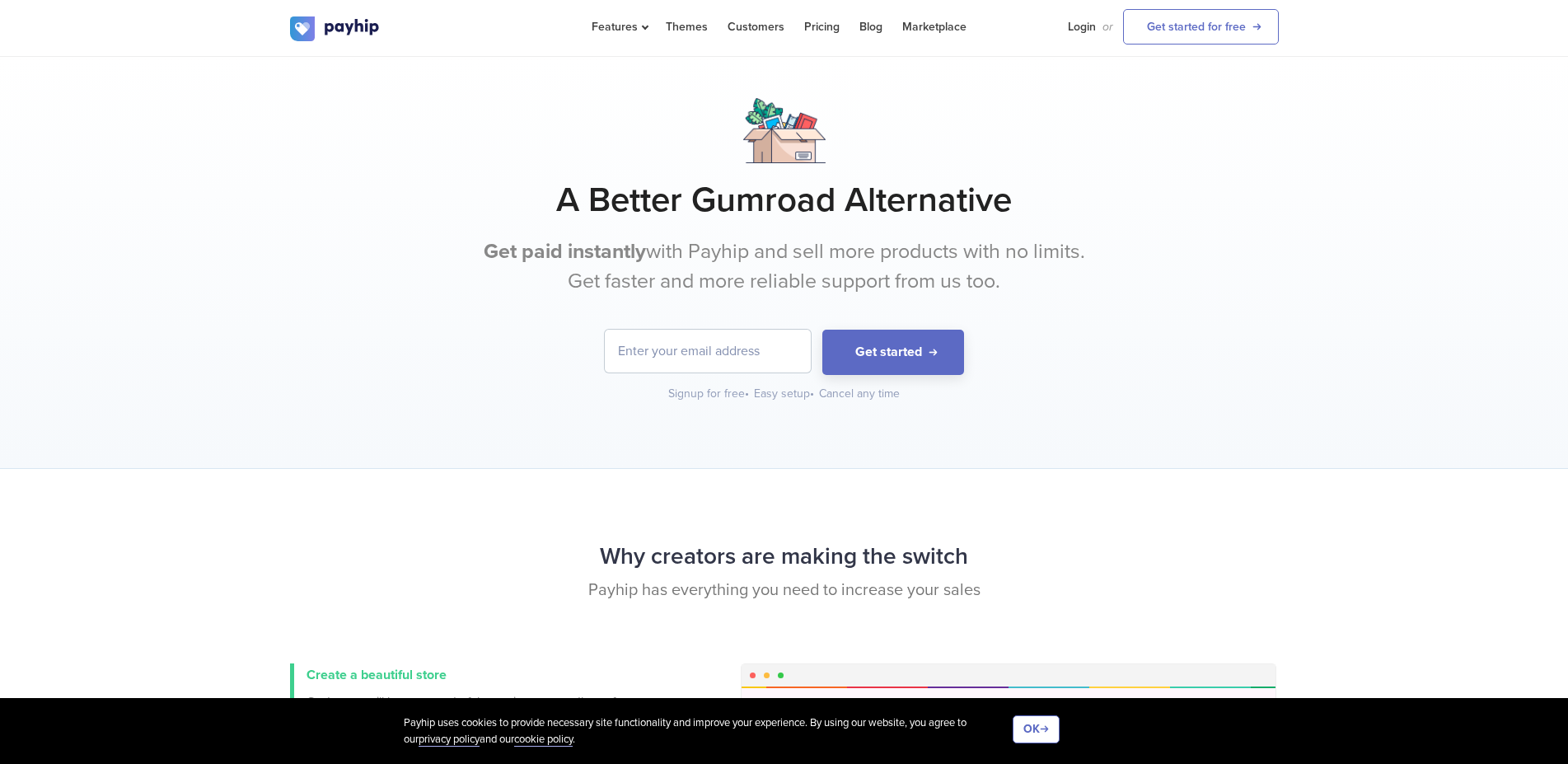
click at [565, 193] on h1 "A Better Gumroad Alternative" at bounding box center [784, 200] width 989 height 41
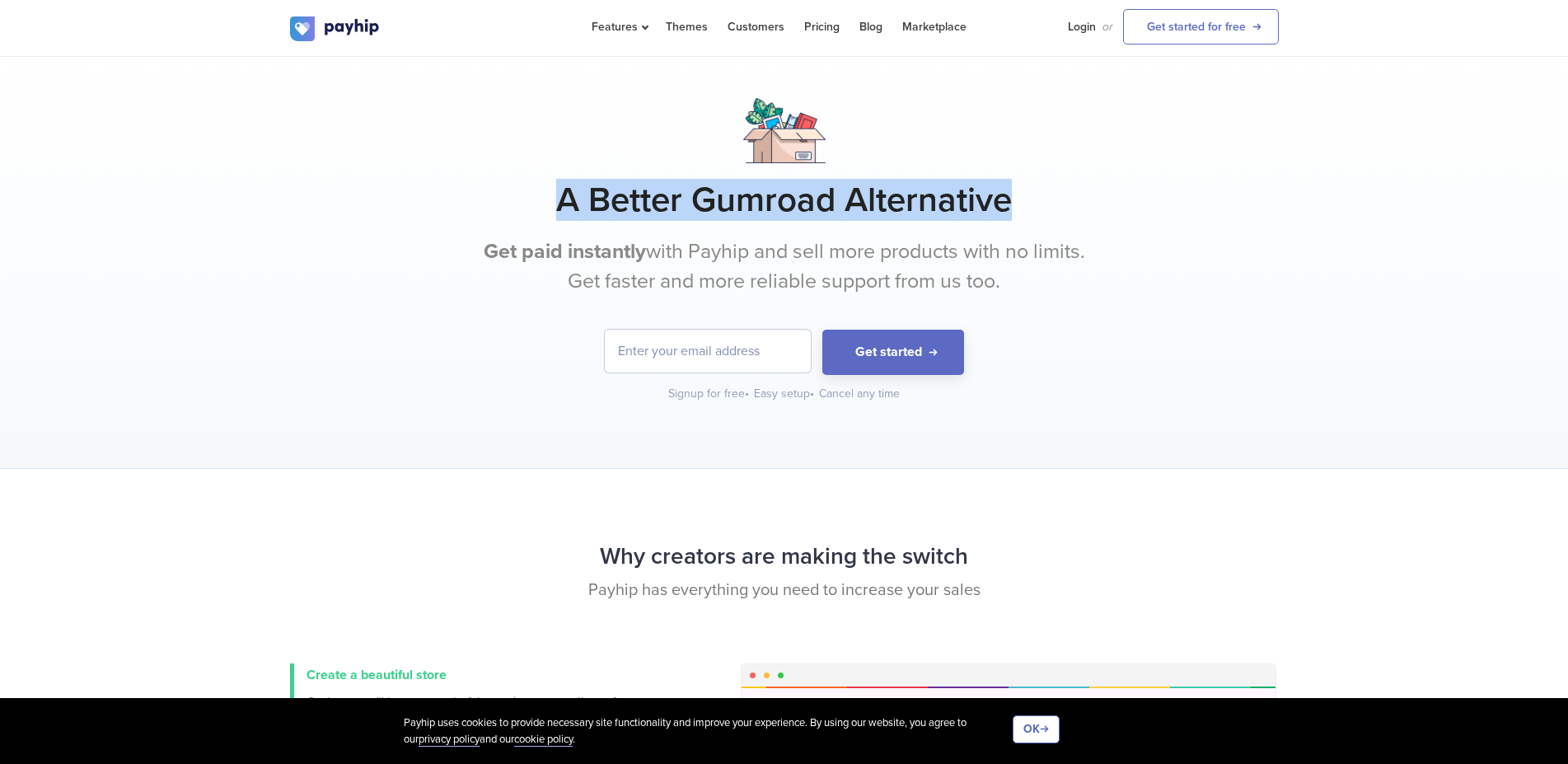
drag, startPoint x: 565, startPoint y: 193, endPoint x: 1051, endPoint y: 213, distance: 486.4
click at [1051, 213] on h1 "A Better Gumroad Alternative" at bounding box center [784, 200] width 989 height 41
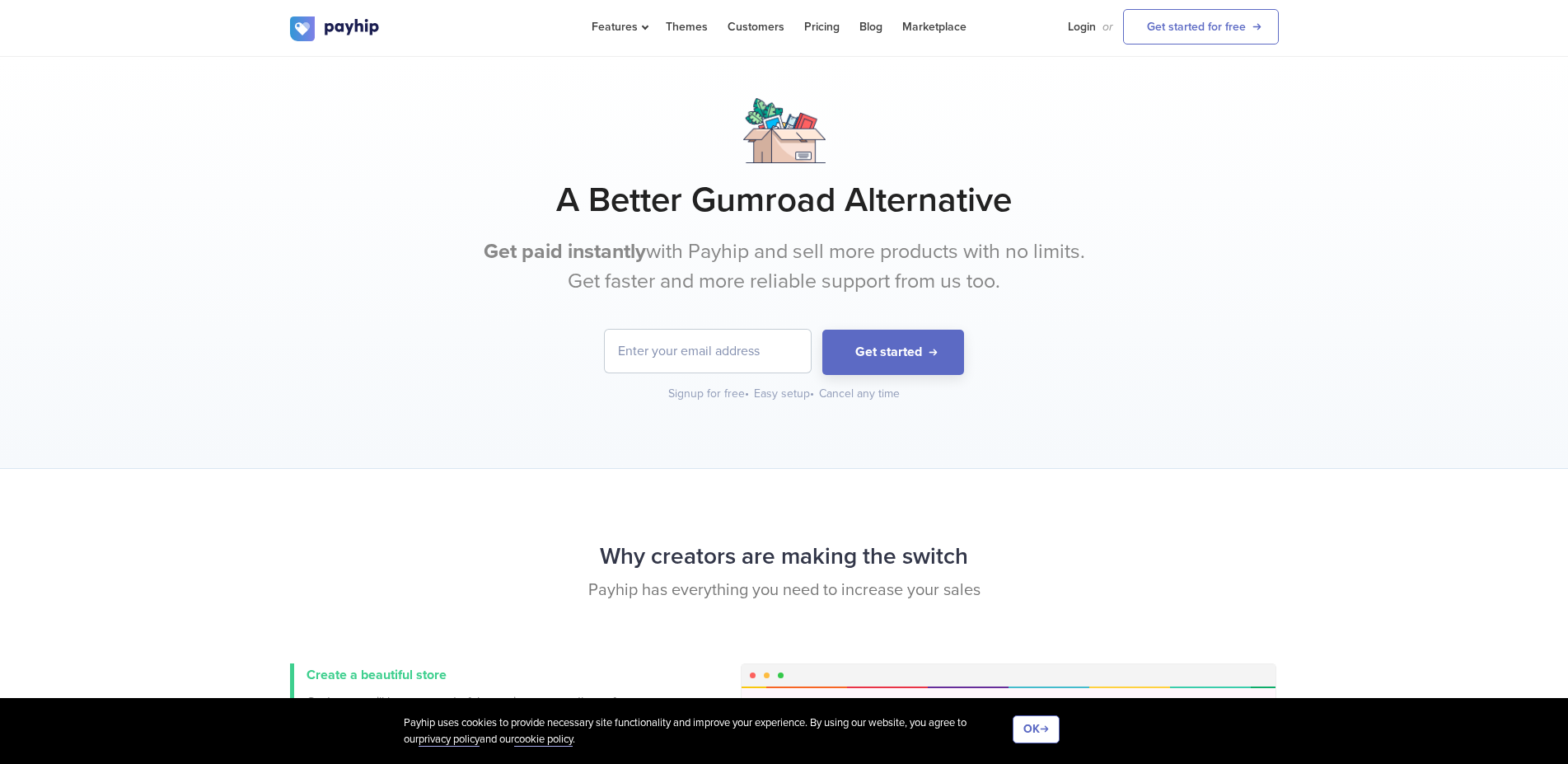
click at [1032, 210] on h1 "A Better Gumroad Alternative" at bounding box center [784, 200] width 989 height 41
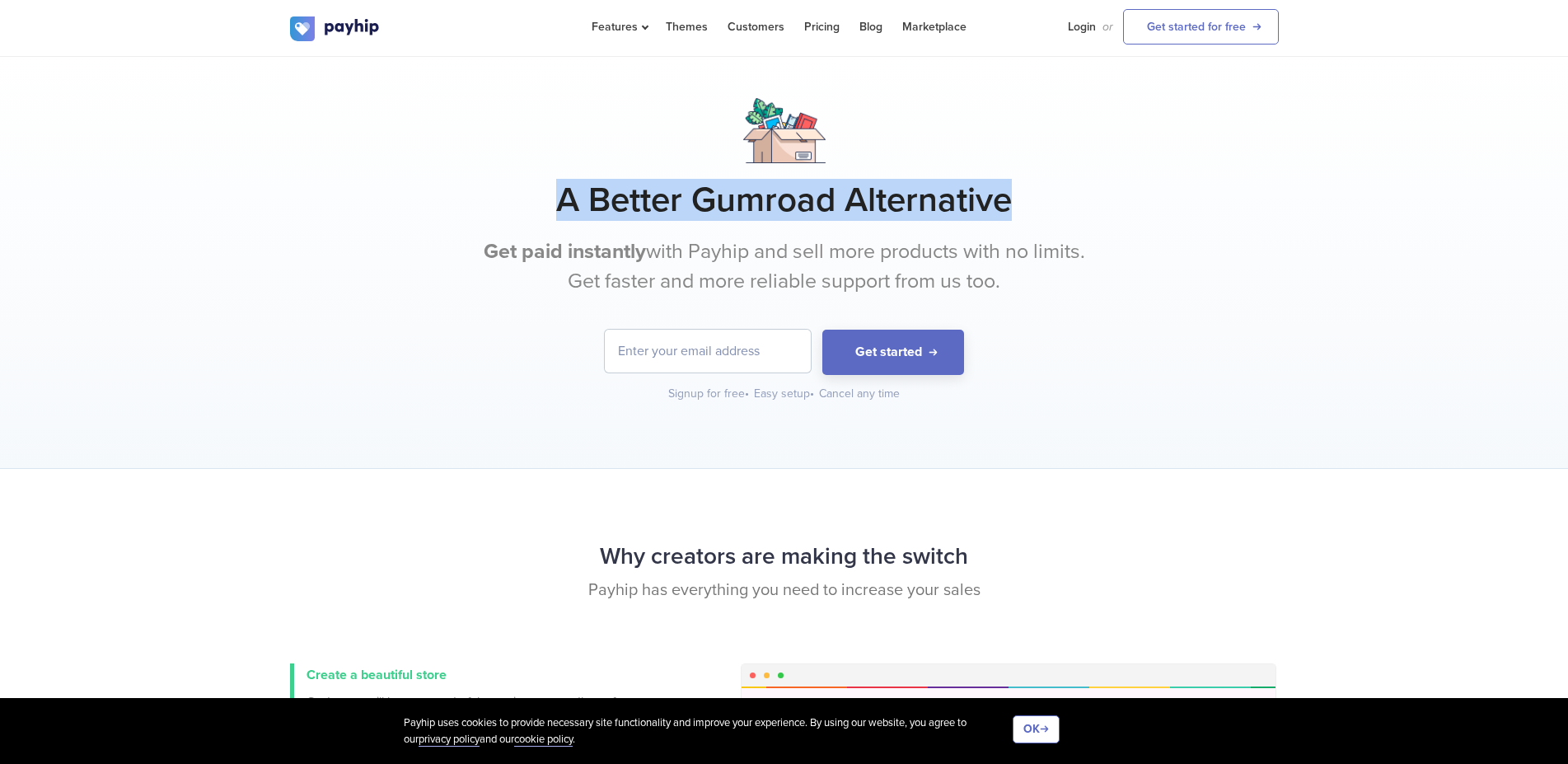
drag, startPoint x: 1032, startPoint y: 210, endPoint x: 551, endPoint y: 199, distance: 481.1
click at [544, 202] on h1 "A Better Gumroad Alternative" at bounding box center [784, 200] width 989 height 41
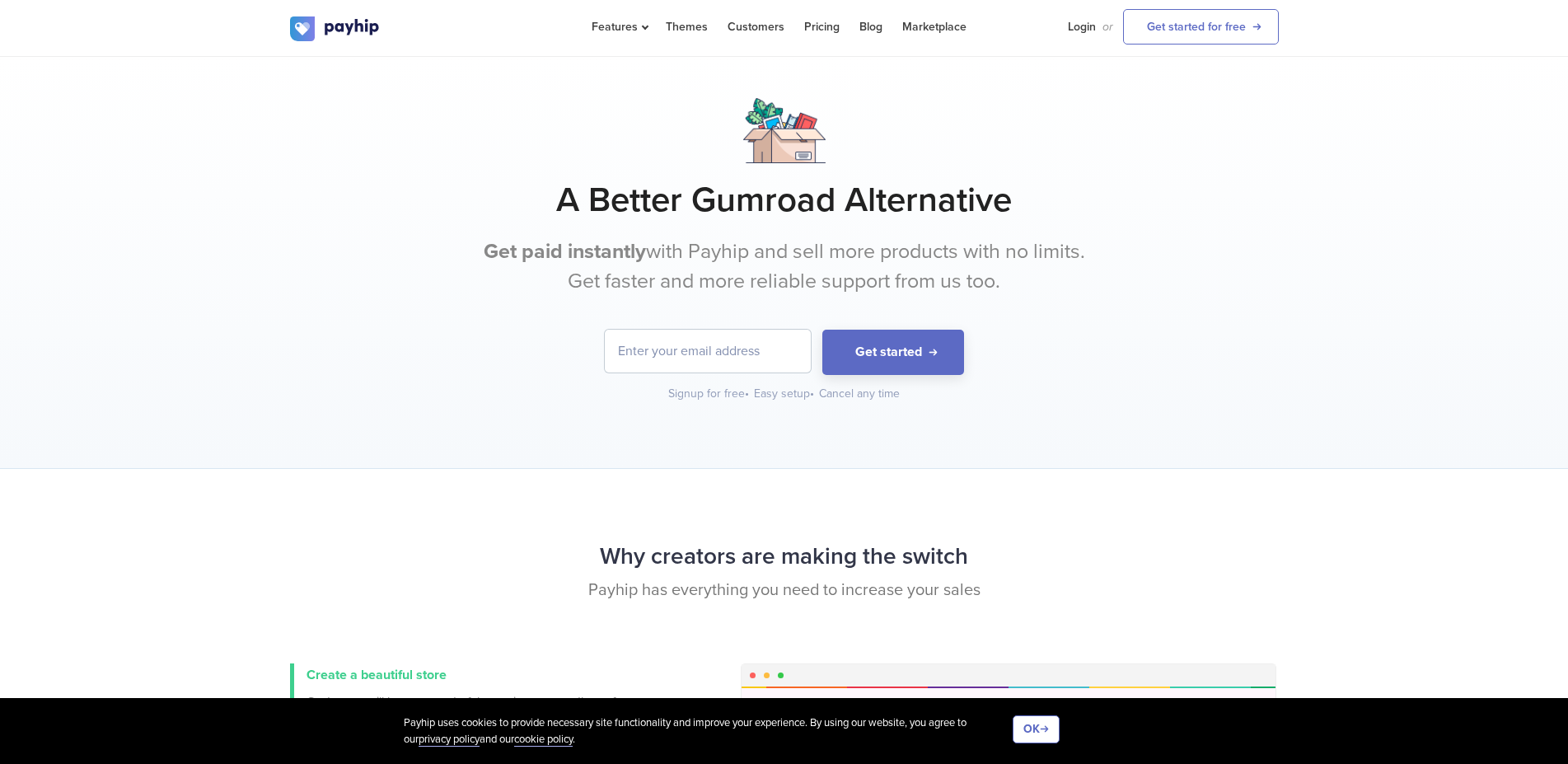
click at [551, 199] on h1 "A Better Gumroad Alternative" at bounding box center [784, 200] width 989 height 41
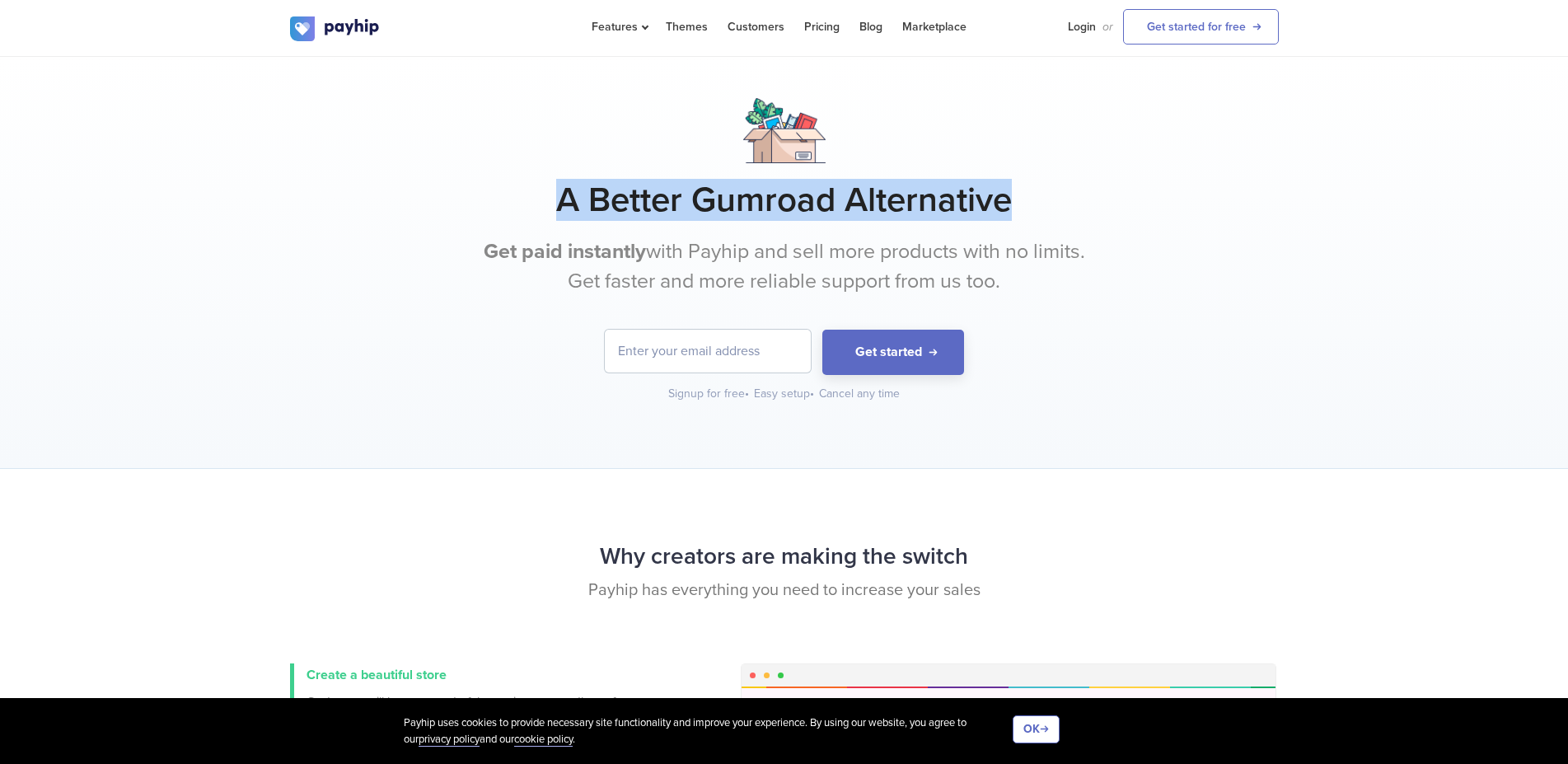
drag, startPoint x: 552, startPoint y: 199, endPoint x: 1076, endPoint y: 201, distance: 524.0
click at [1076, 201] on h1 "A Better Gumroad Alternative" at bounding box center [784, 200] width 989 height 41
click at [977, 209] on h1 "A Better Gumroad Alternative" at bounding box center [784, 200] width 989 height 41
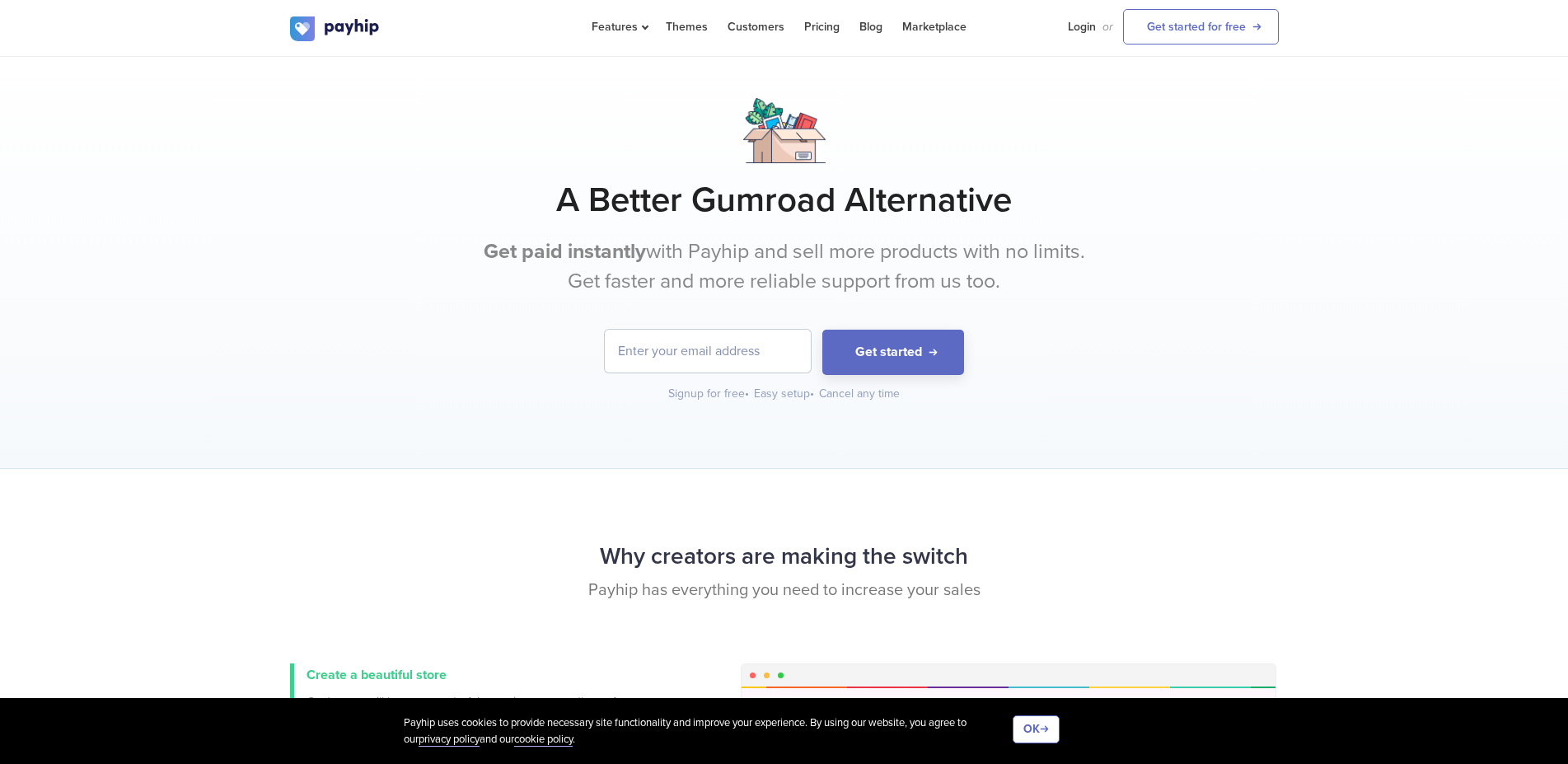
click at [977, 209] on h1 "A Better Gumroad Alternative" at bounding box center [784, 200] width 989 height 41
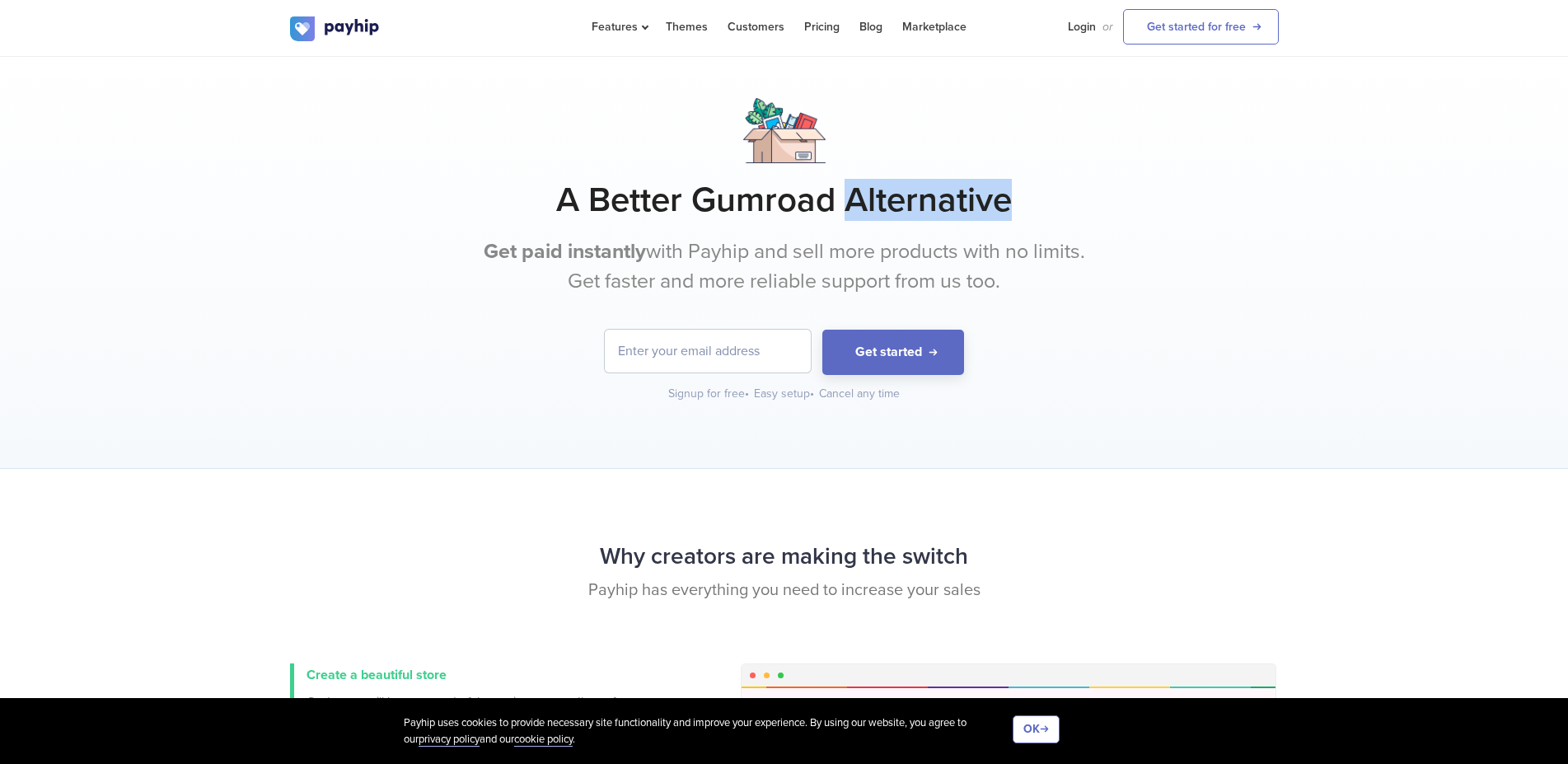
click at [977, 209] on h1 "A Better Gumroad Alternative" at bounding box center [784, 200] width 989 height 41
